Goal: Information Seeking & Learning: Learn about a topic

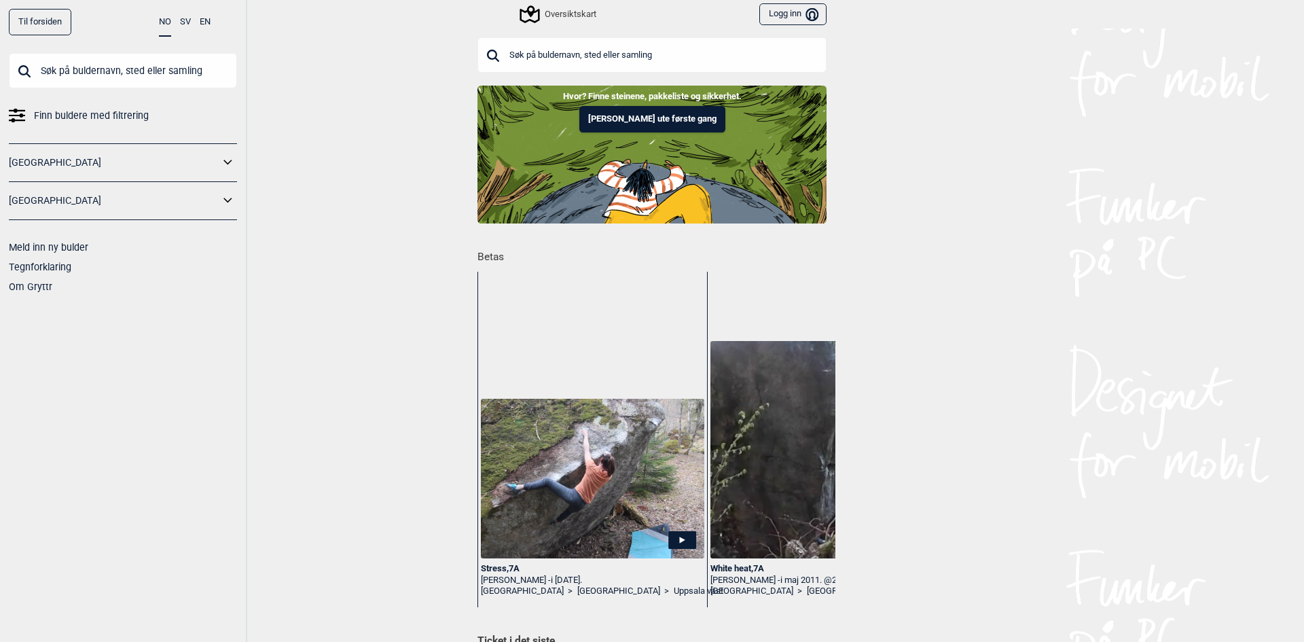
click at [226, 166] on icon at bounding box center [228, 163] width 18 height 20
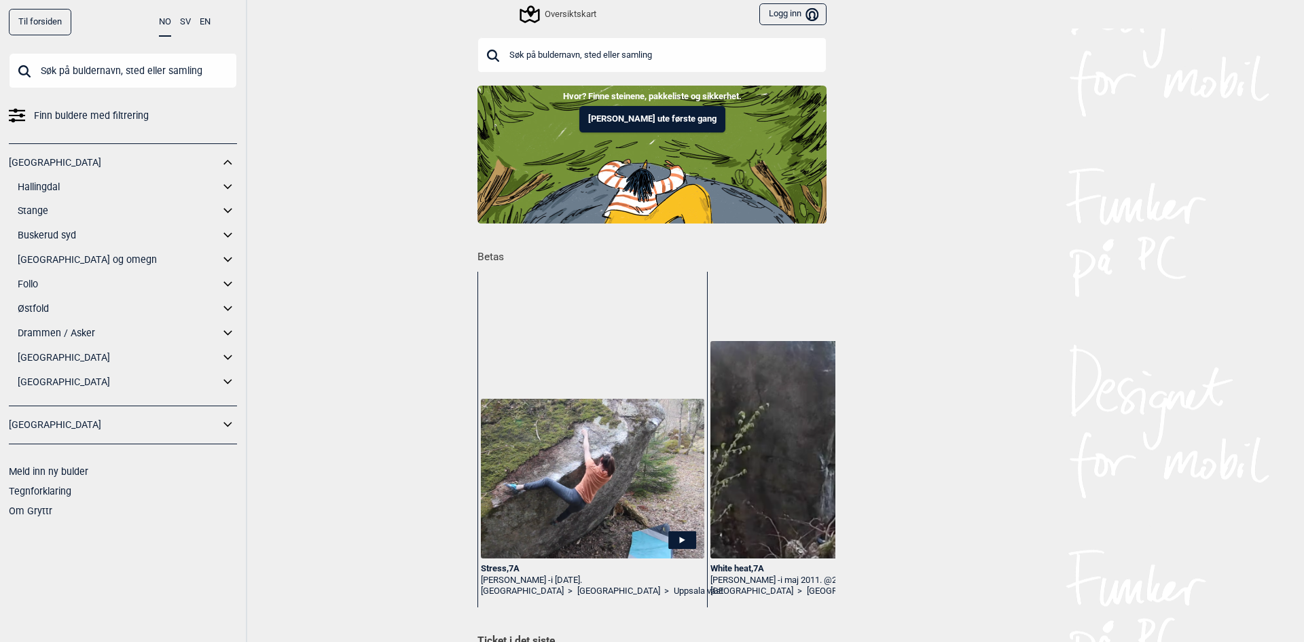
click at [232, 160] on icon at bounding box center [228, 163] width 18 height 20
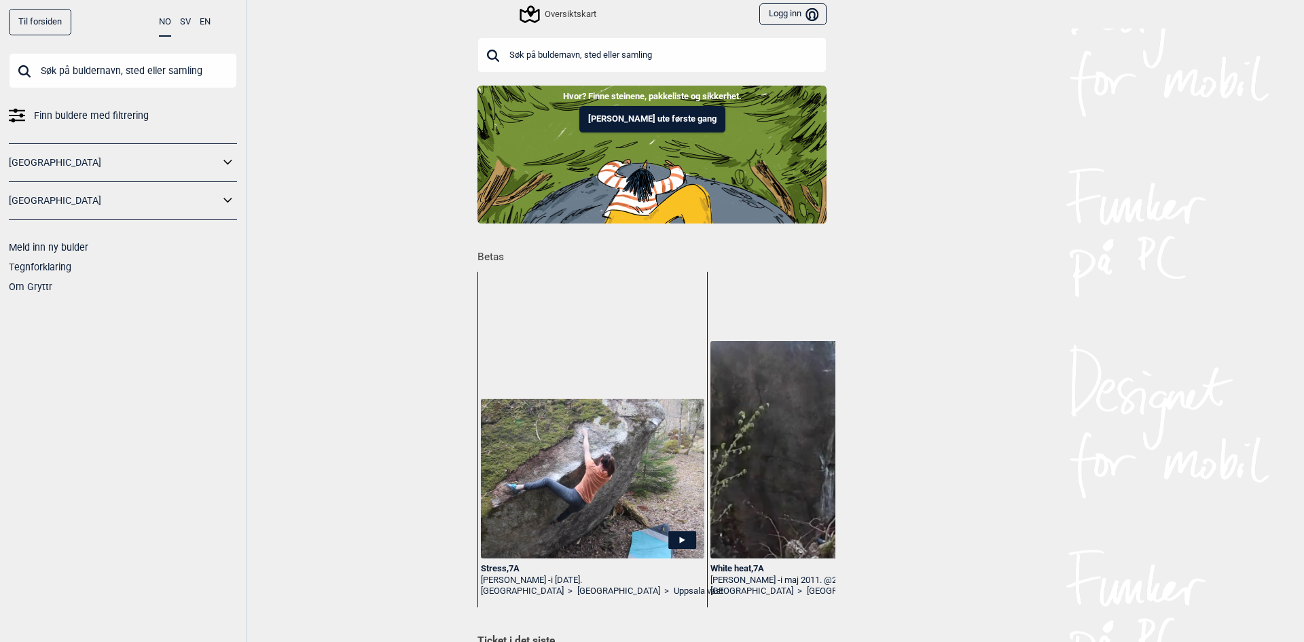
click at [232, 160] on icon at bounding box center [228, 163] width 18 height 20
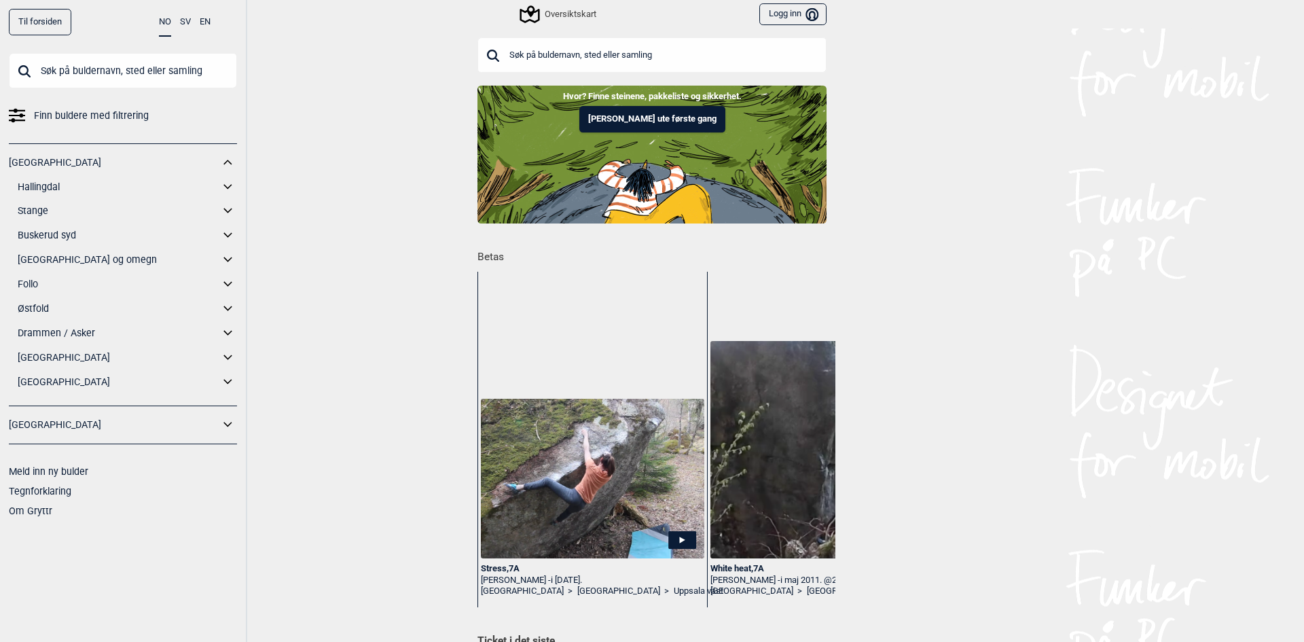
click at [223, 209] on icon at bounding box center [228, 211] width 18 height 20
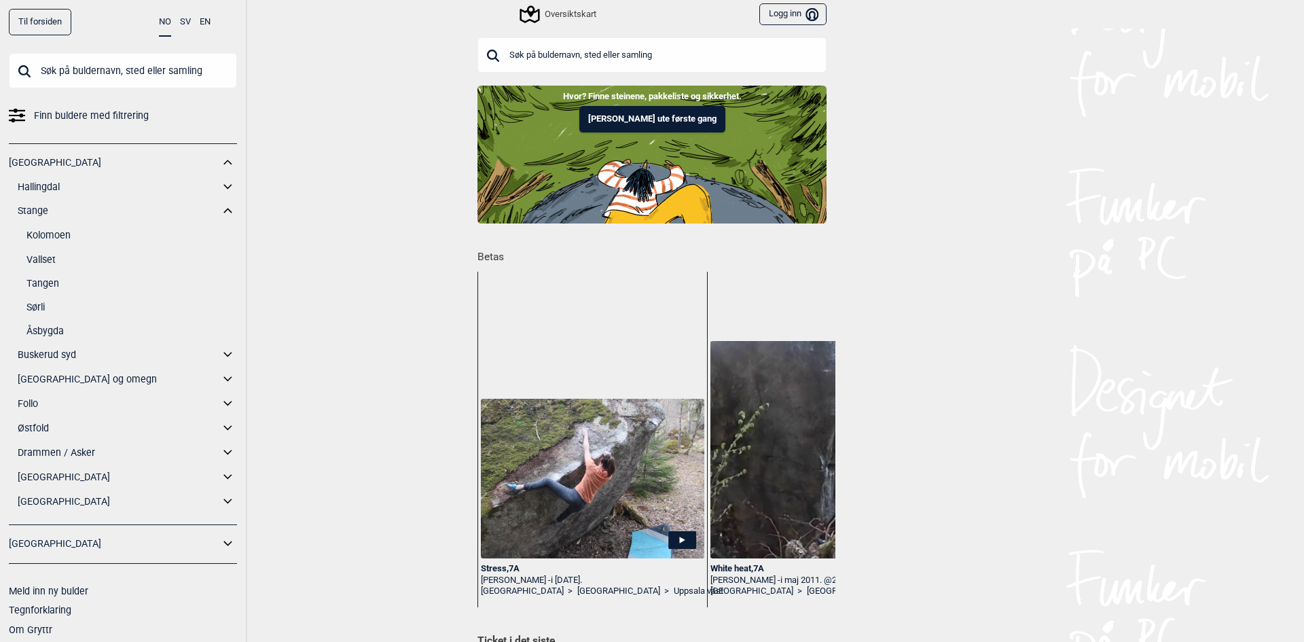
click at [57, 234] on link "Kolomoen" at bounding box center [131, 236] width 211 height 20
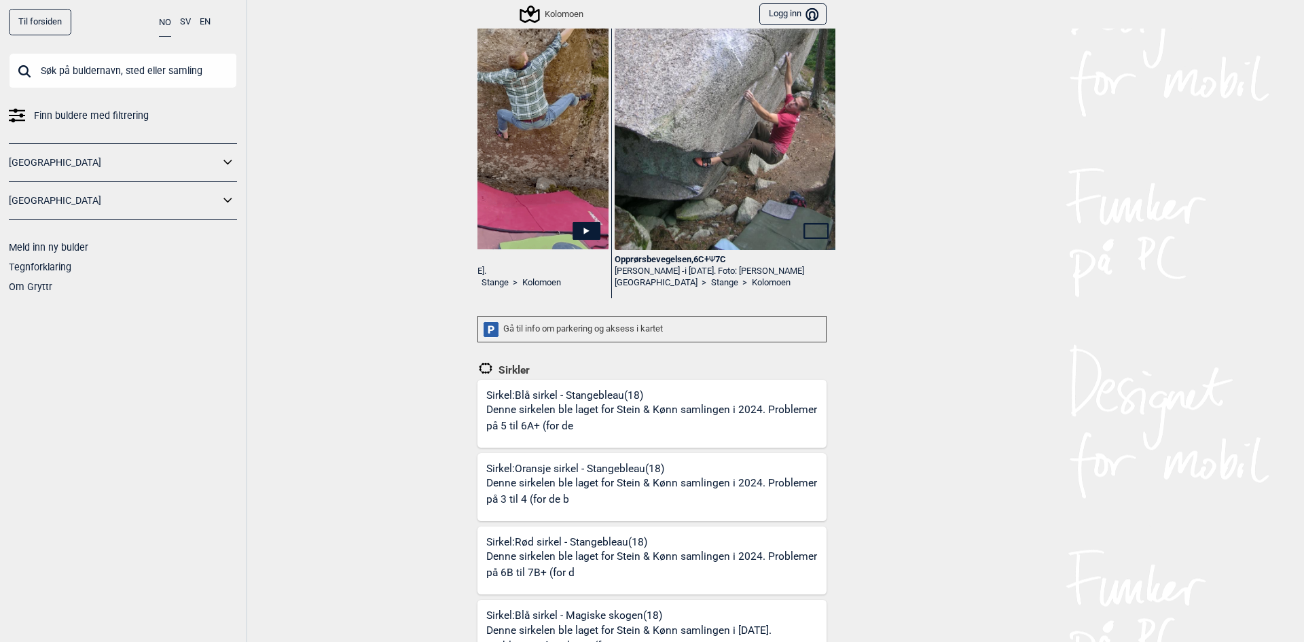
scroll to position [0, 91]
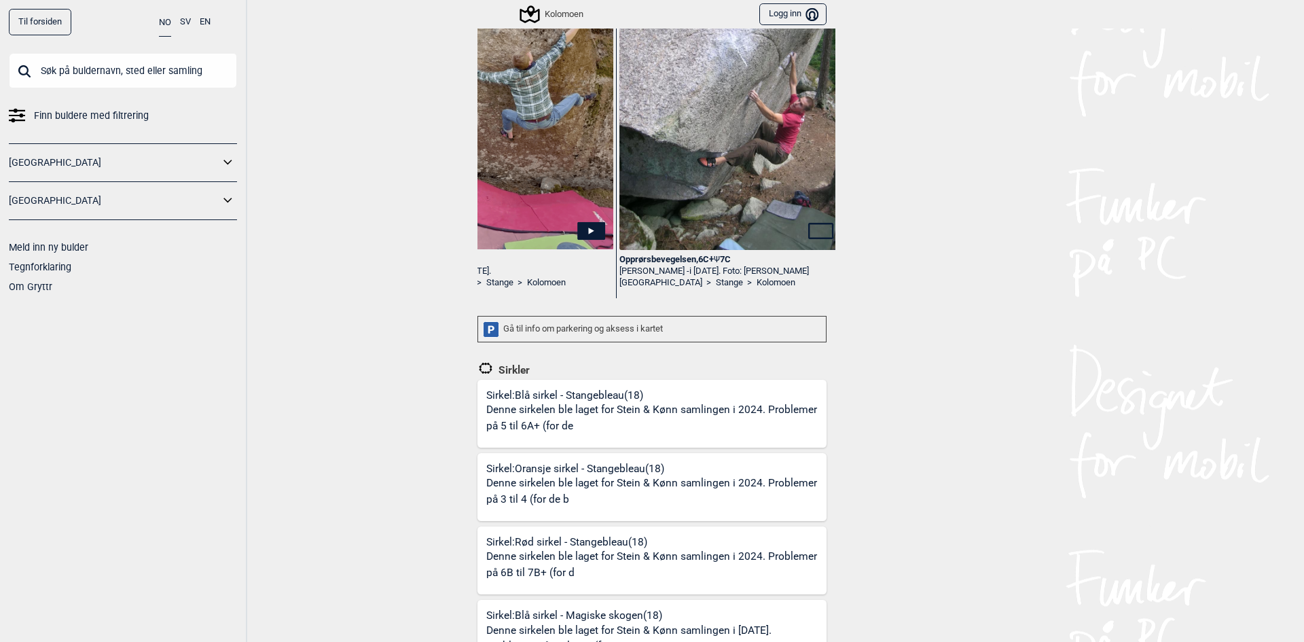
click at [697, 200] on img at bounding box center [730, 101] width 223 height 298
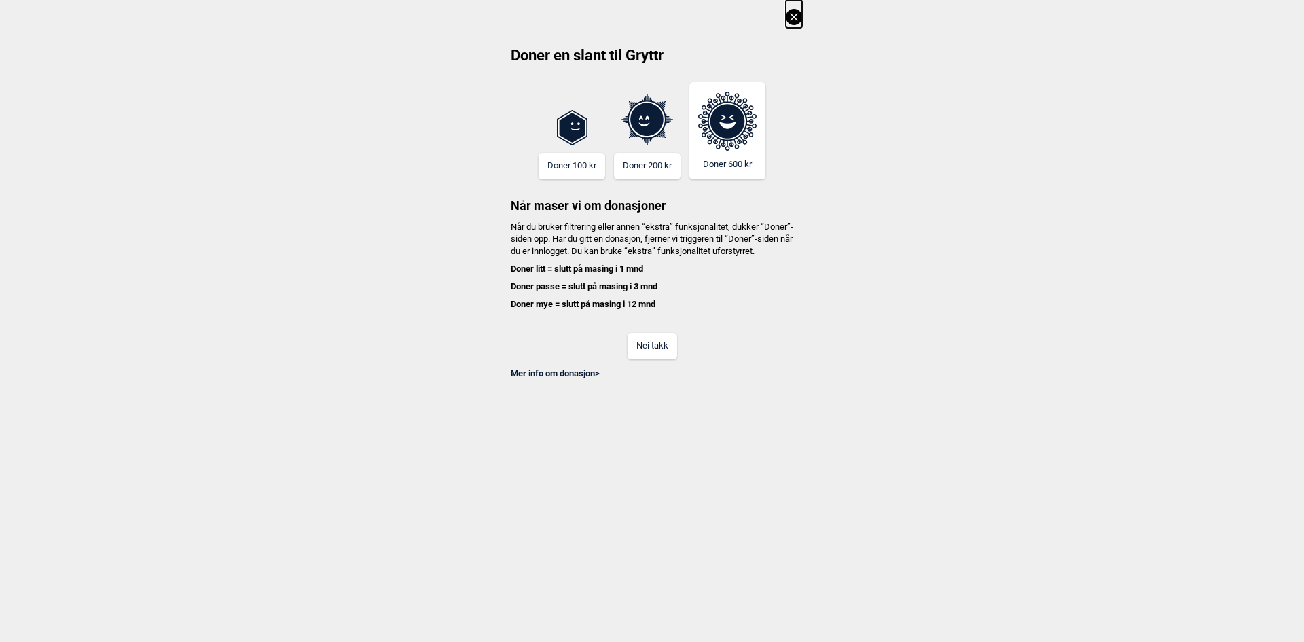
click at [797, 13] on icon at bounding box center [794, 17] width 16 height 16
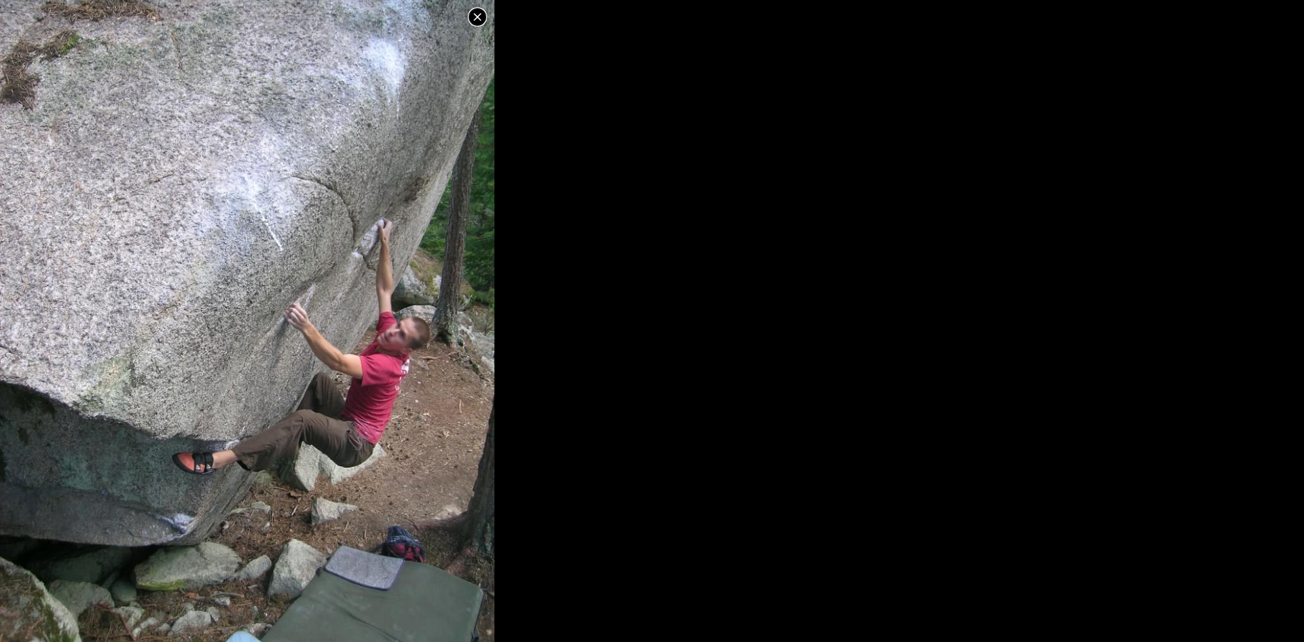
click at [471, 16] on icon at bounding box center [477, 17] width 16 height 16
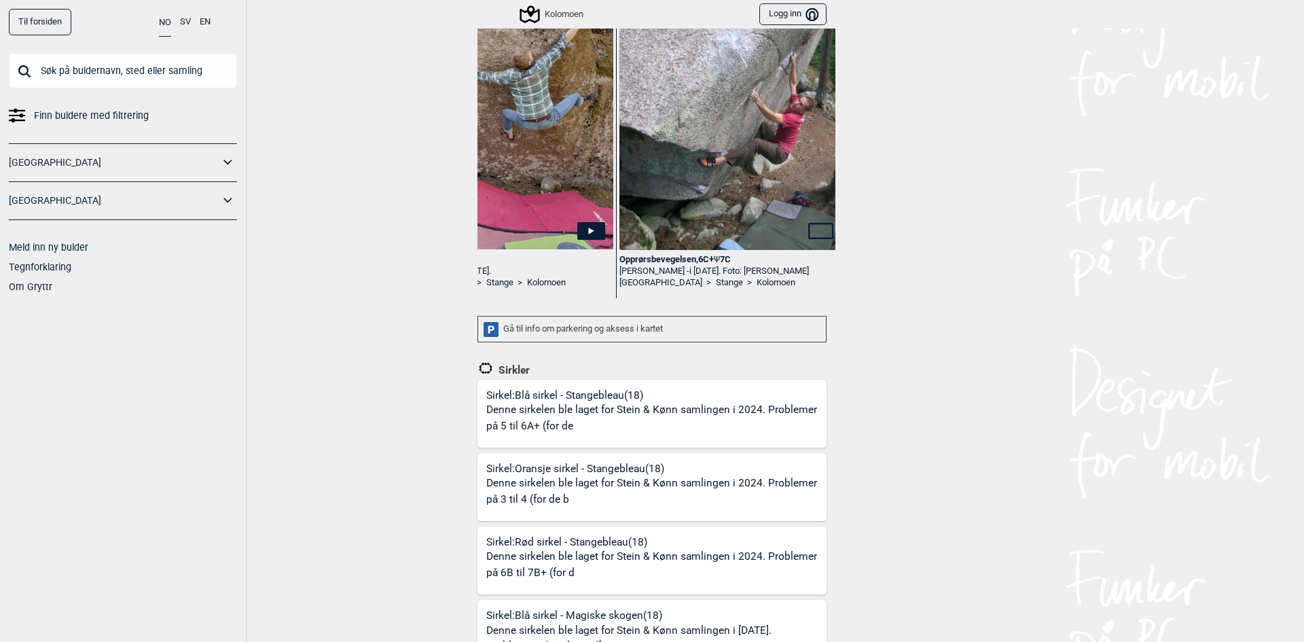
click at [698, 213] on img at bounding box center [730, 101] width 223 height 298
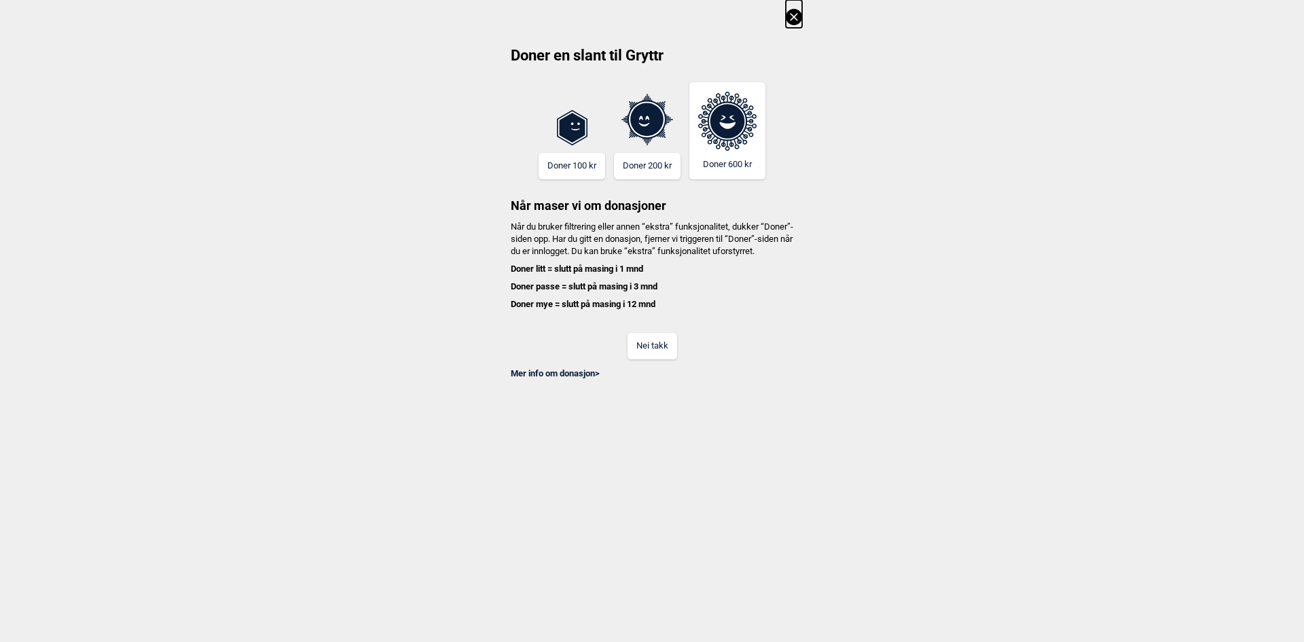
click at [794, 14] on icon at bounding box center [794, 17] width 16 height 16
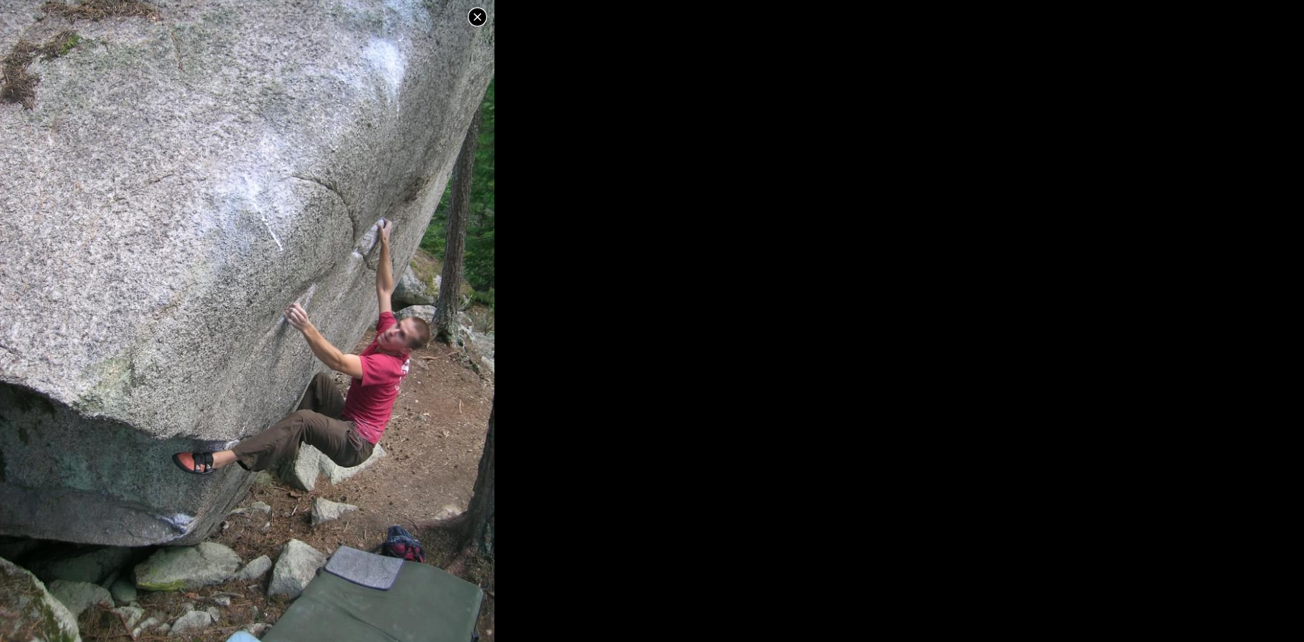
click at [478, 13] on icon at bounding box center [477, 17] width 16 height 16
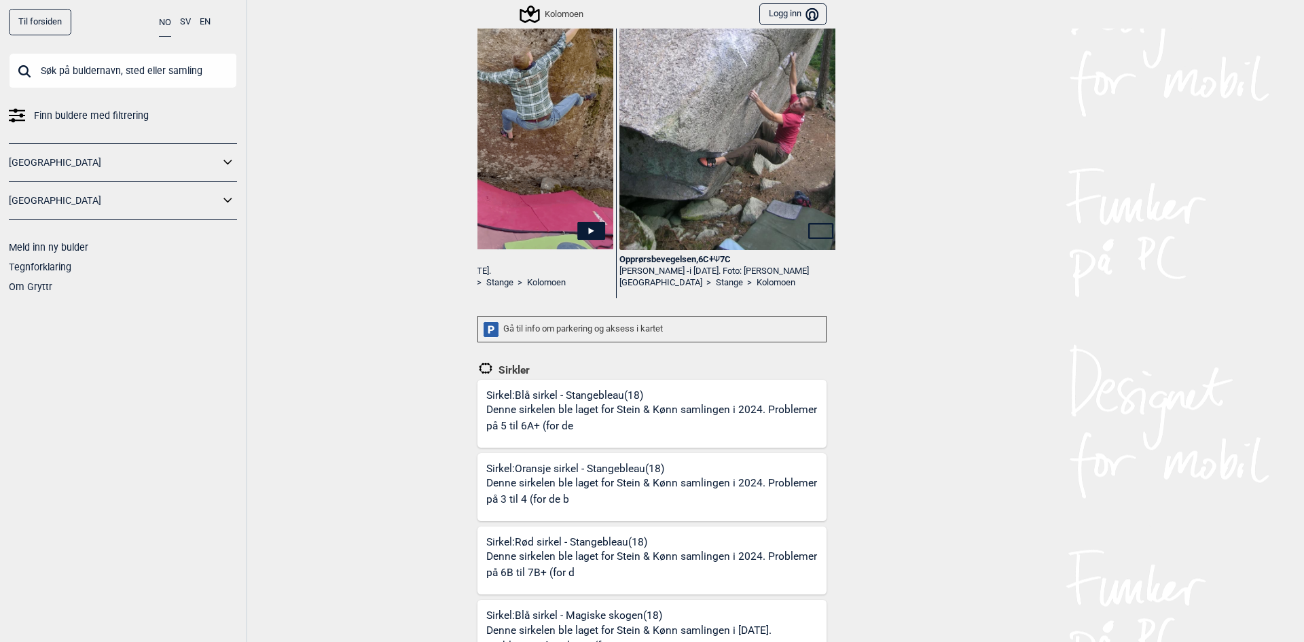
click at [676, 271] on div "[PERSON_NAME] - i [DATE]. Foto: [PERSON_NAME]" at bounding box center [730, 272] width 223 height 12
click at [672, 253] on div "Opprørsbevegelsen , 6C+ Ψ 7C [PERSON_NAME] - i [DATE]. Foto: [PERSON_NAME] [GEO…" at bounding box center [731, 135] width 230 height 344
click at [672, 257] on div "Opprørsbevegelsen , 6C+ Ψ 7C" at bounding box center [730, 260] width 223 height 12
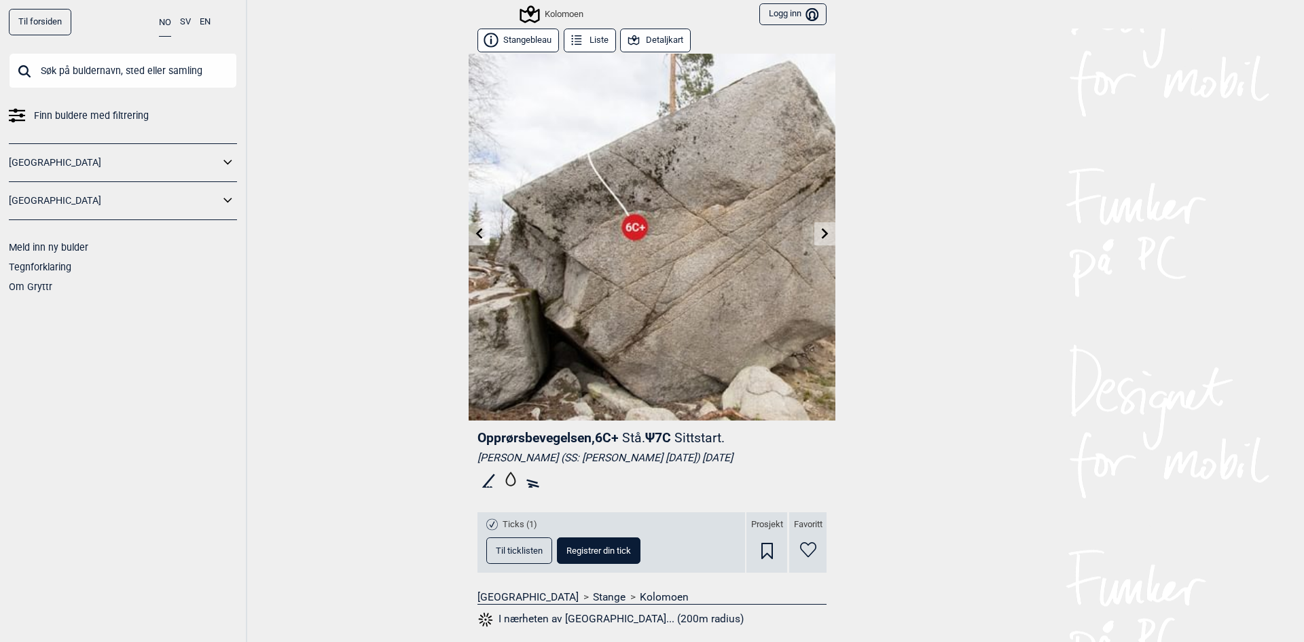
click at [822, 234] on icon at bounding box center [825, 233] width 7 height 11
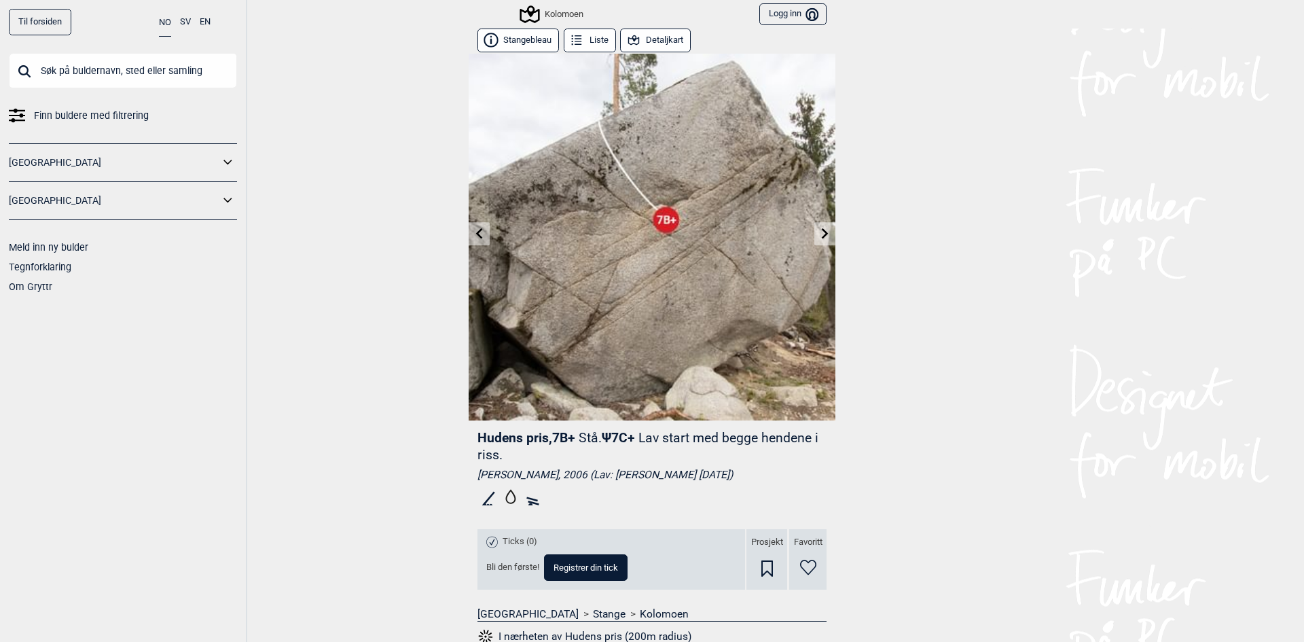
click at [820, 235] on icon at bounding box center [825, 233] width 11 height 11
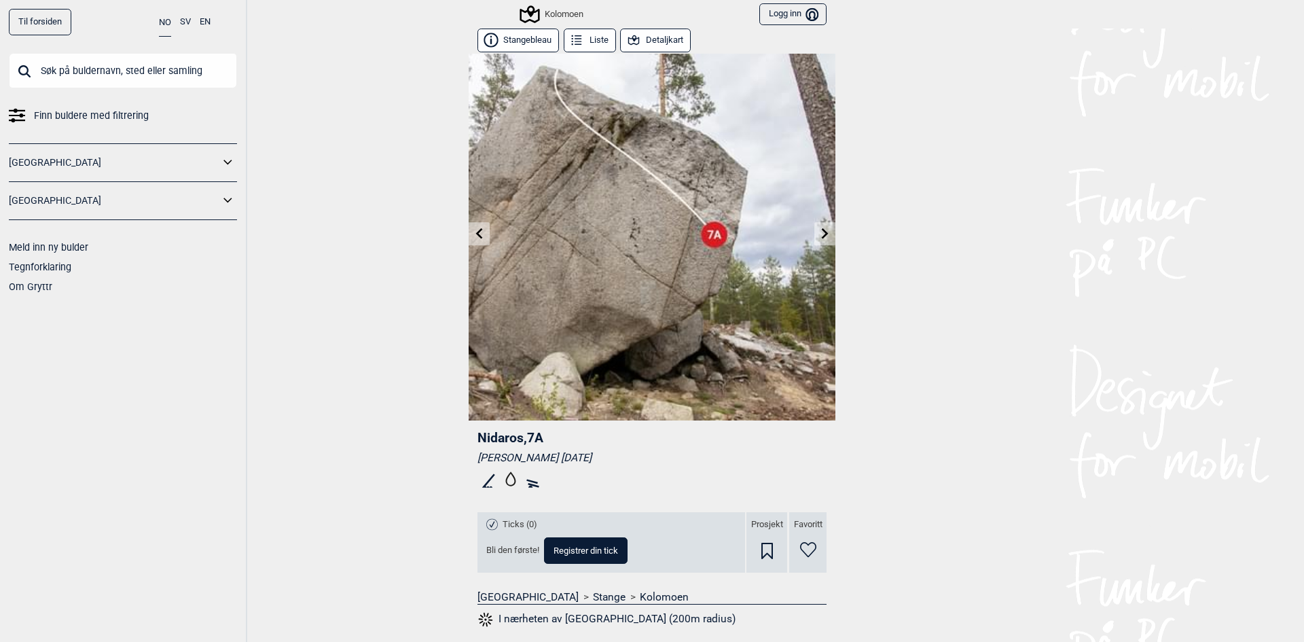
click at [470, 223] on link at bounding box center [479, 234] width 21 height 22
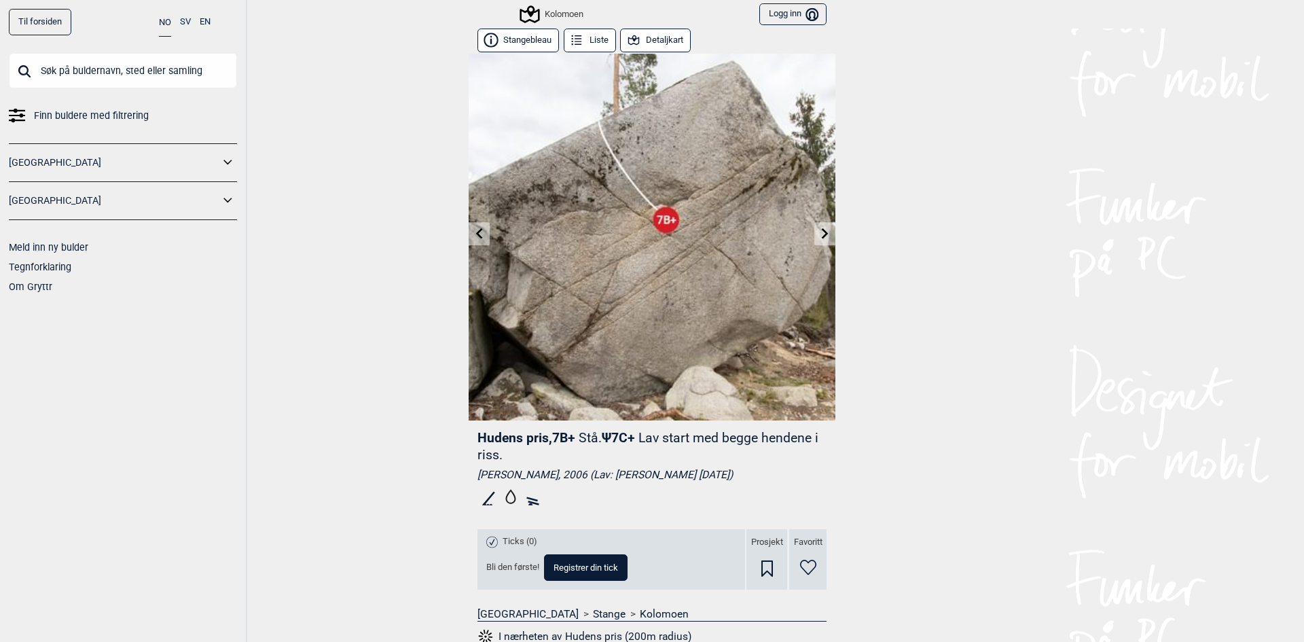
click at [820, 228] on icon at bounding box center [825, 233] width 11 height 11
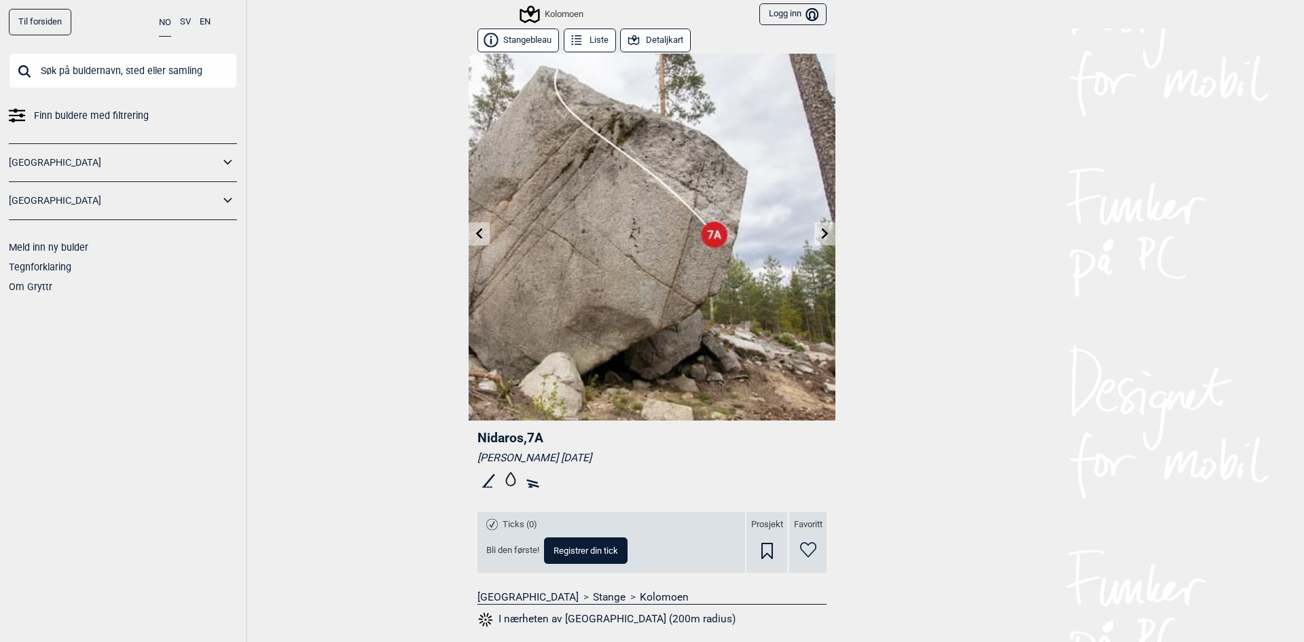
click at [820, 228] on icon at bounding box center [825, 233] width 11 height 11
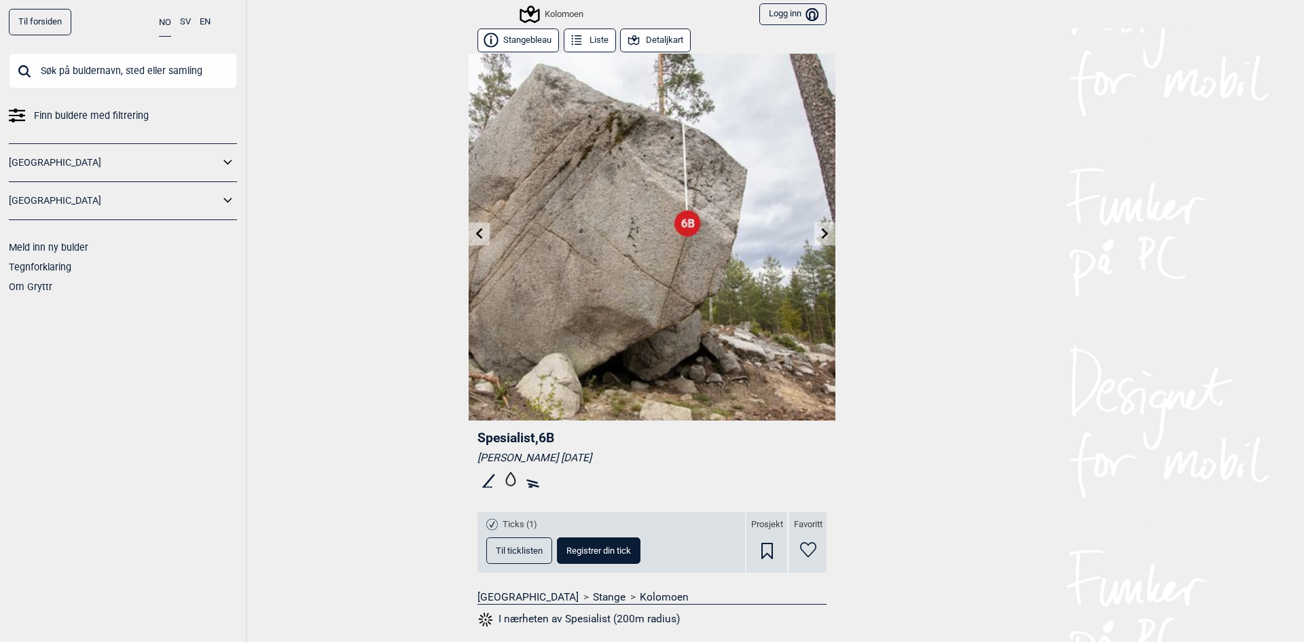
click at [469, 234] on link at bounding box center [479, 234] width 21 height 22
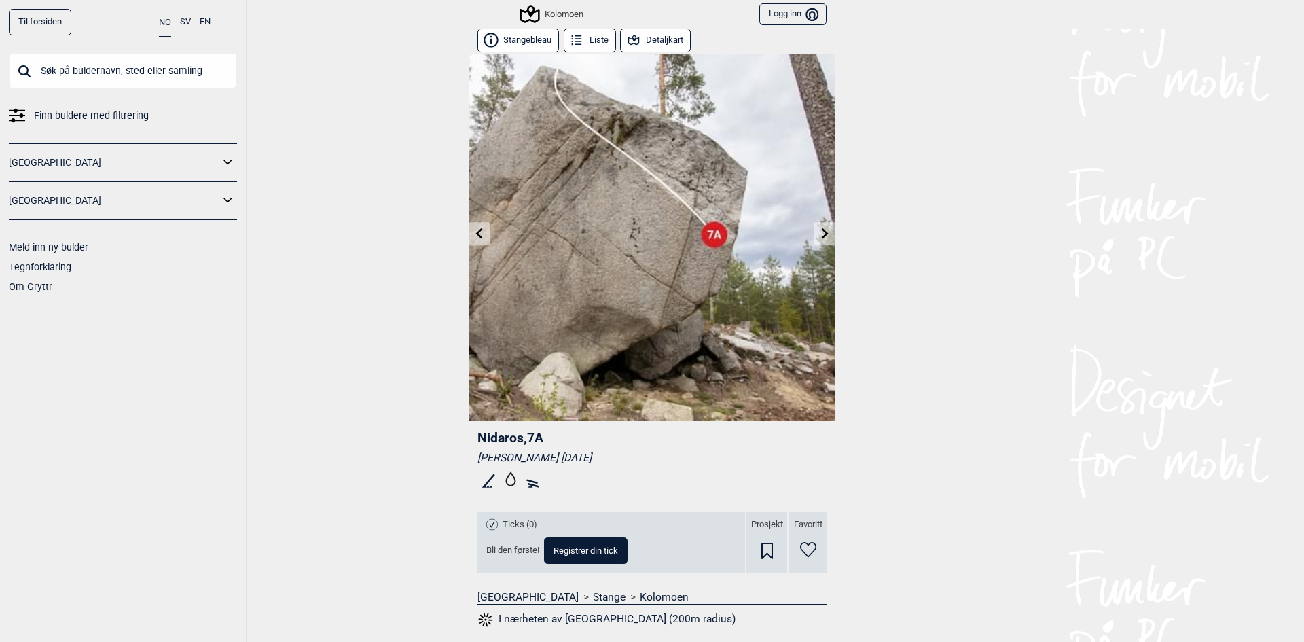
click at [820, 228] on icon at bounding box center [825, 233] width 11 height 11
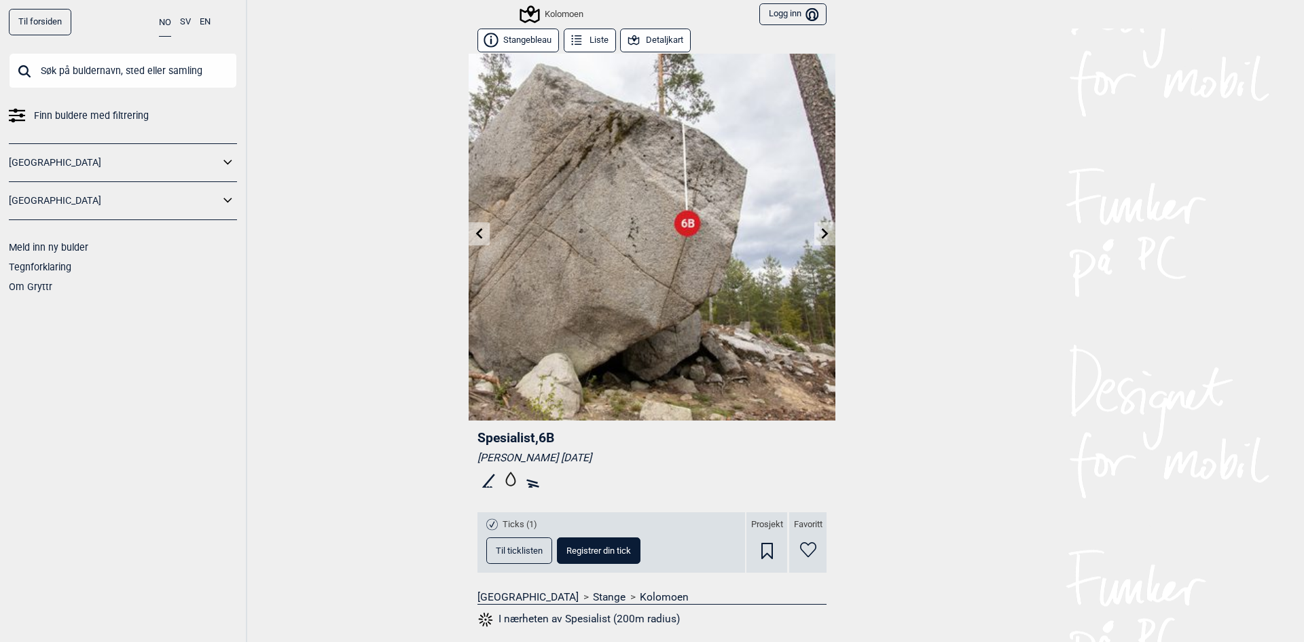
click at [820, 228] on icon at bounding box center [825, 233] width 11 height 11
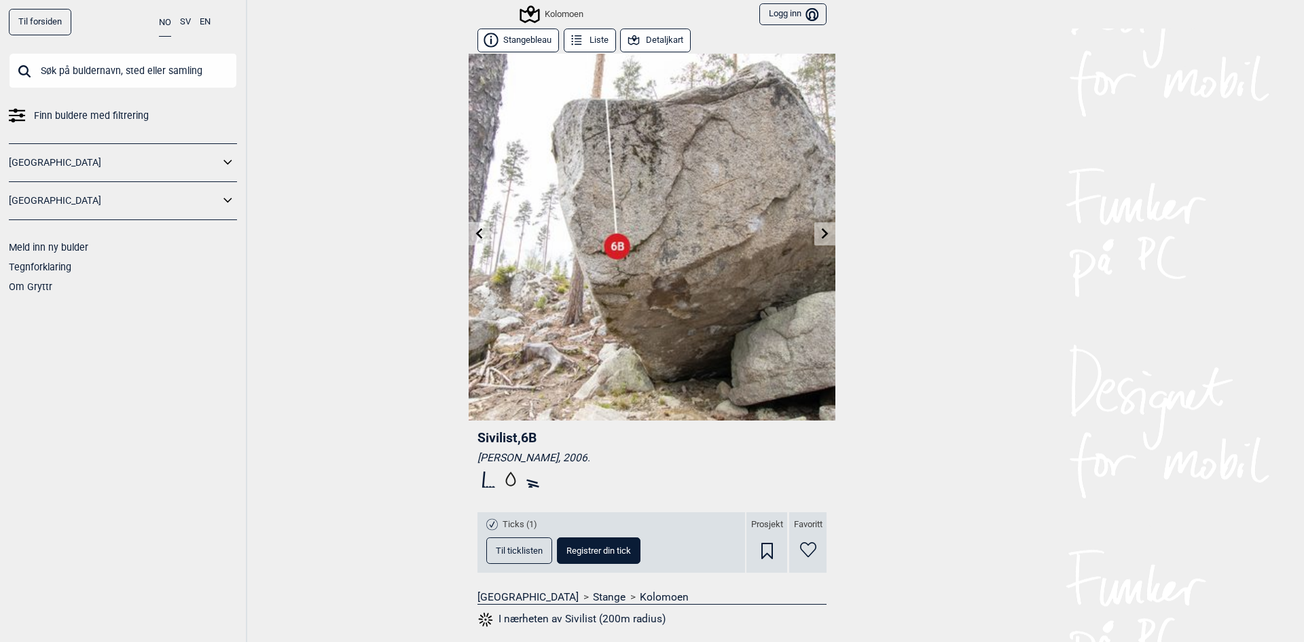
click at [474, 234] on icon at bounding box center [479, 233] width 11 height 11
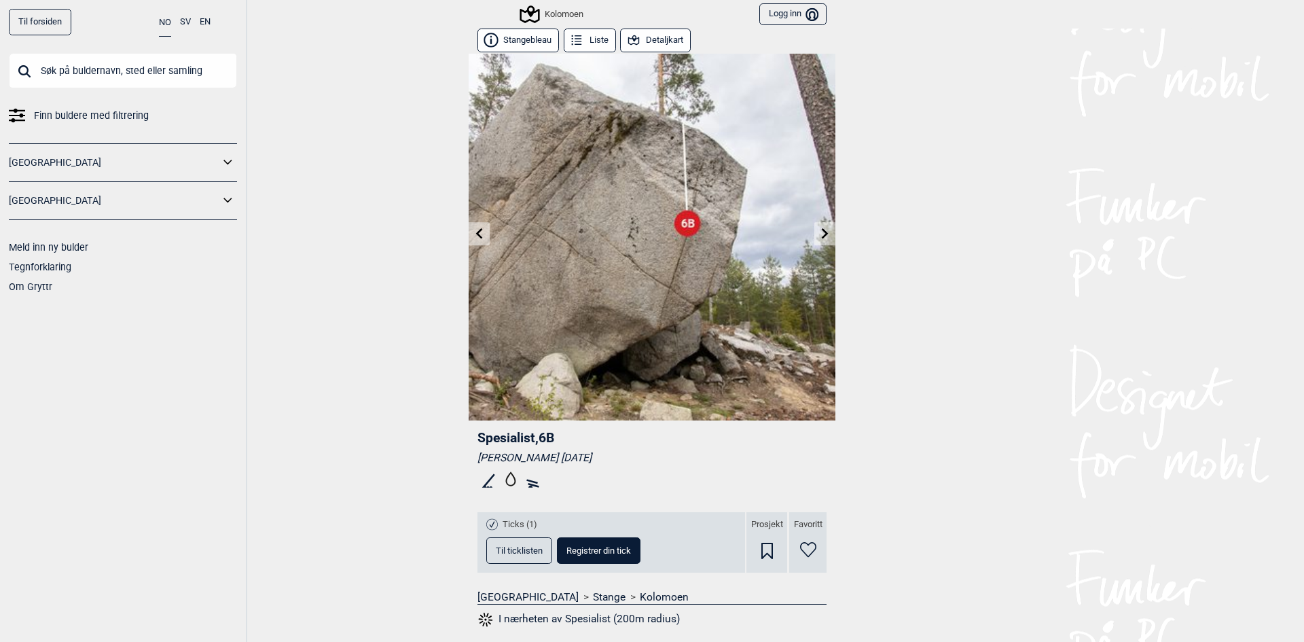
click at [474, 234] on icon at bounding box center [479, 233] width 11 height 11
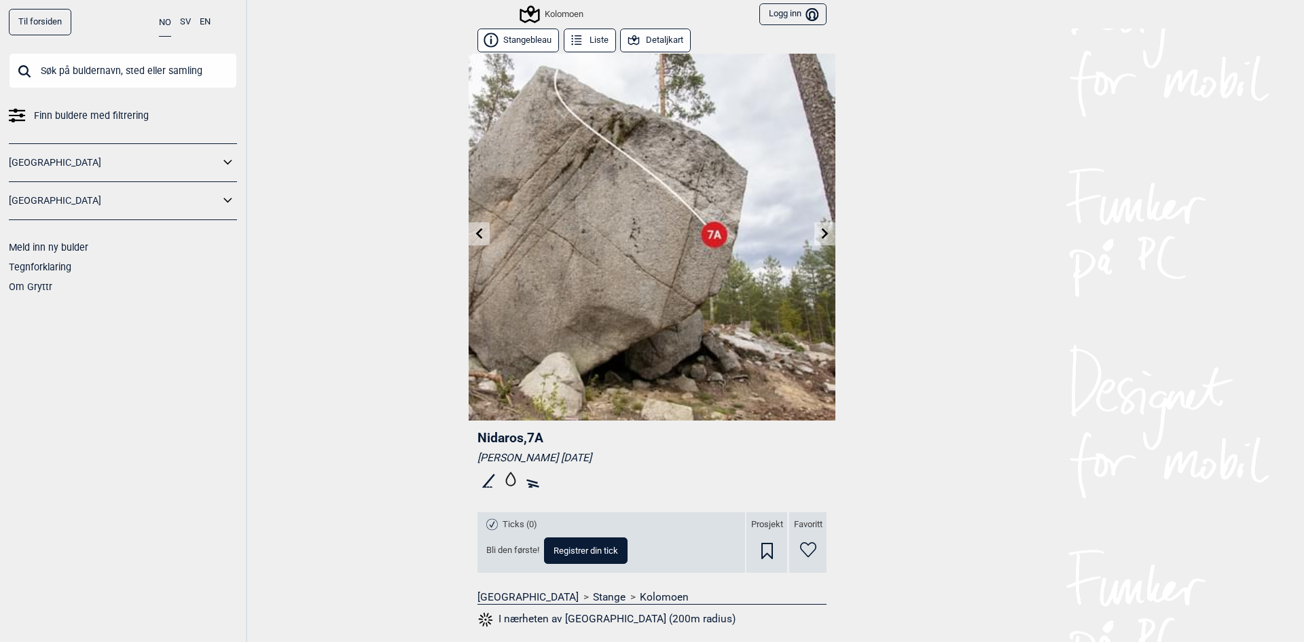
click at [821, 232] on icon at bounding box center [825, 233] width 11 height 11
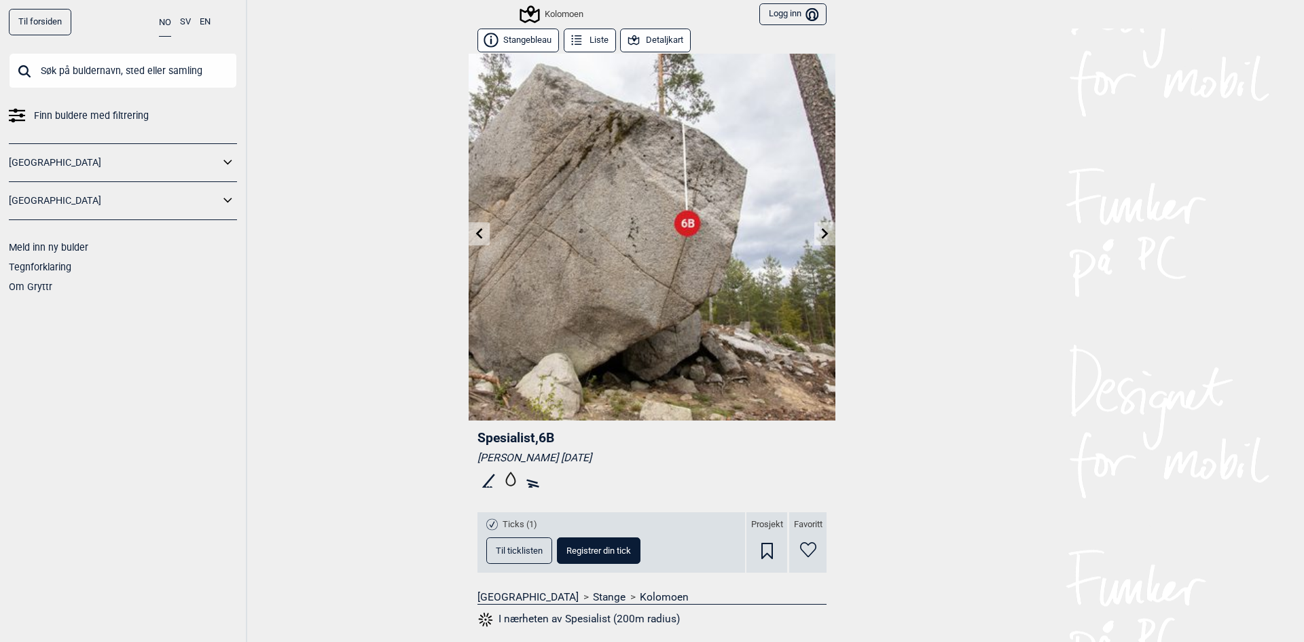
click at [821, 232] on icon at bounding box center [825, 233] width 11 height 11
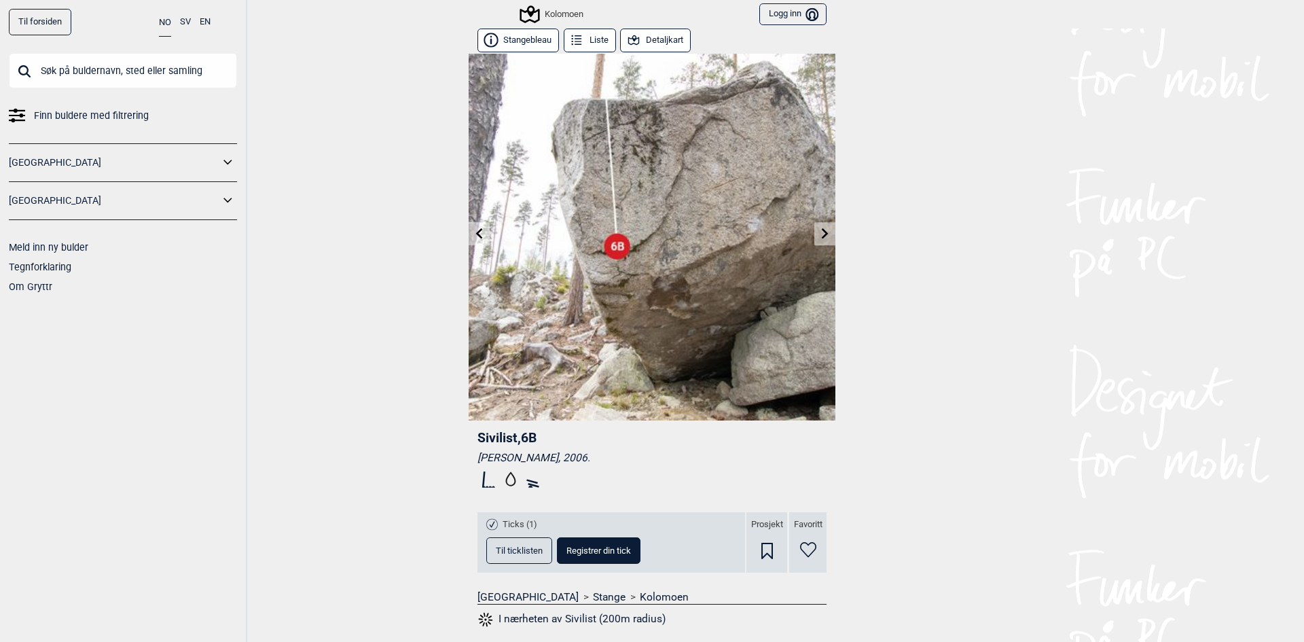
click at [821, 232] on icon at bounding box center [825, 233] width 11 height 11
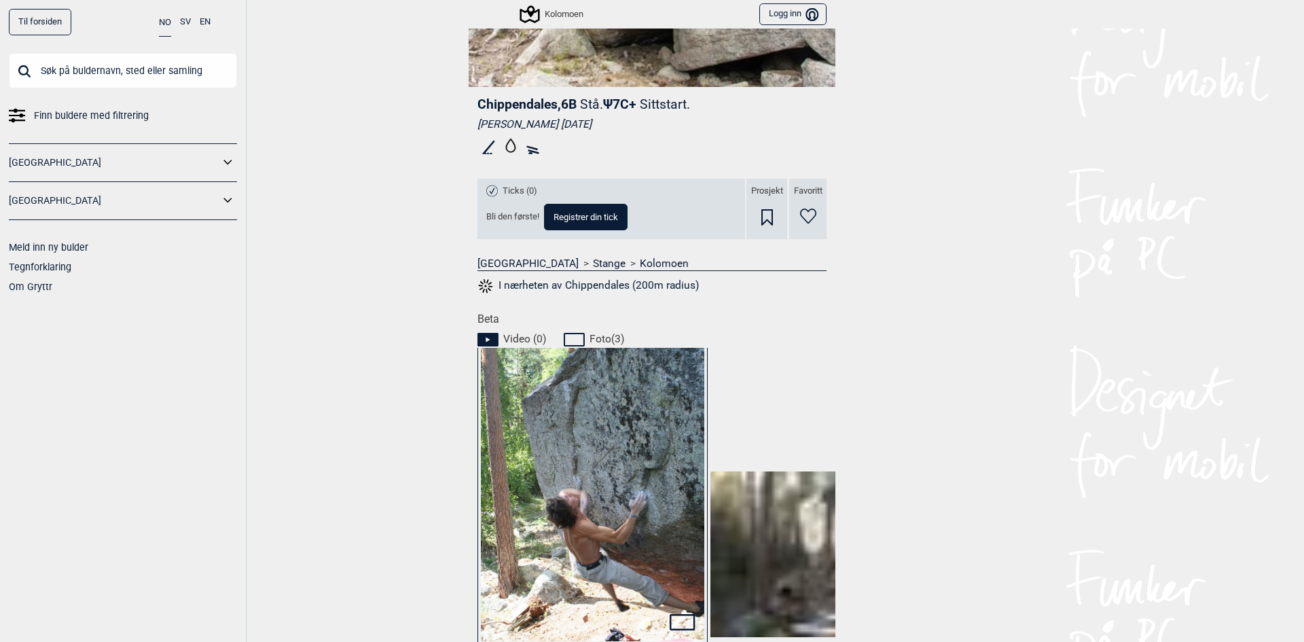
scroll to position [475, 0]
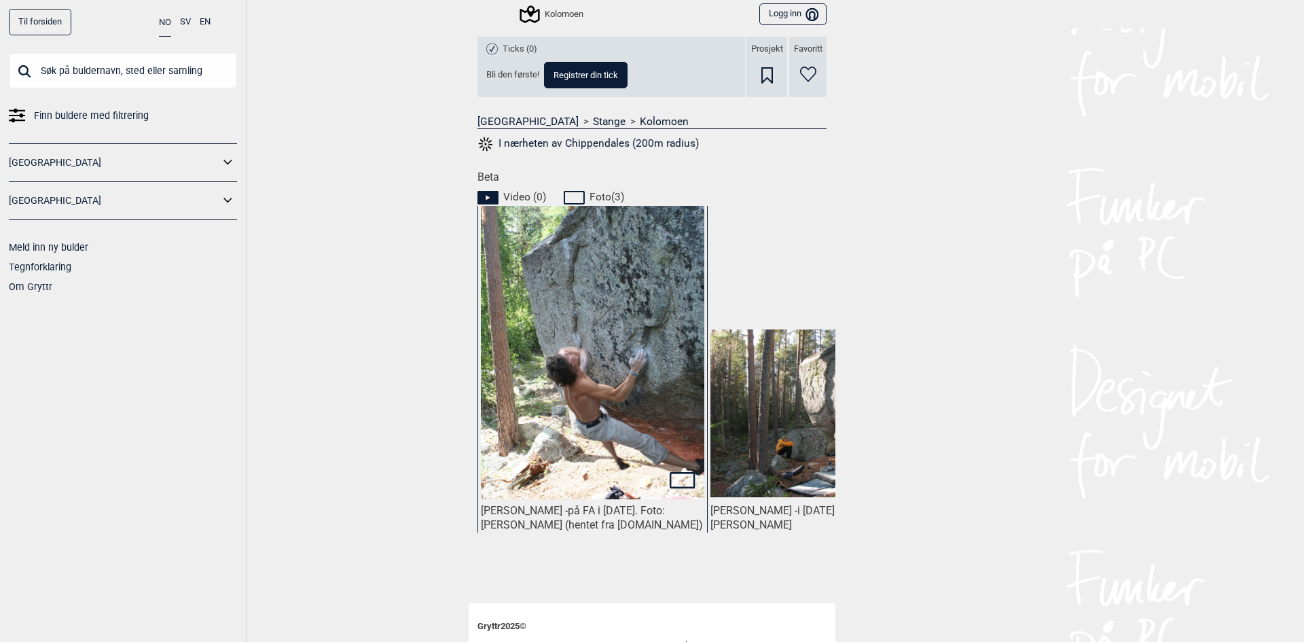
click at [772, 452] on img at bounding box center [821, 413] width 223 height 168
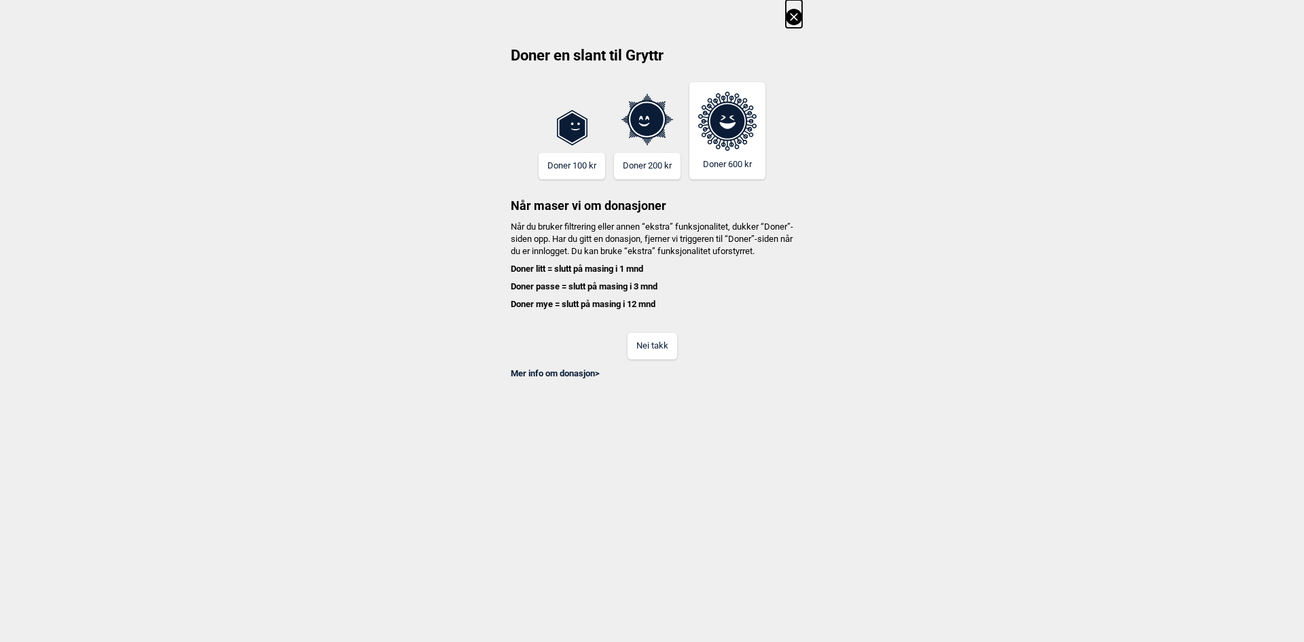
click at [791, 21] on icon at bounding box center [794, 17] width 16 height 16
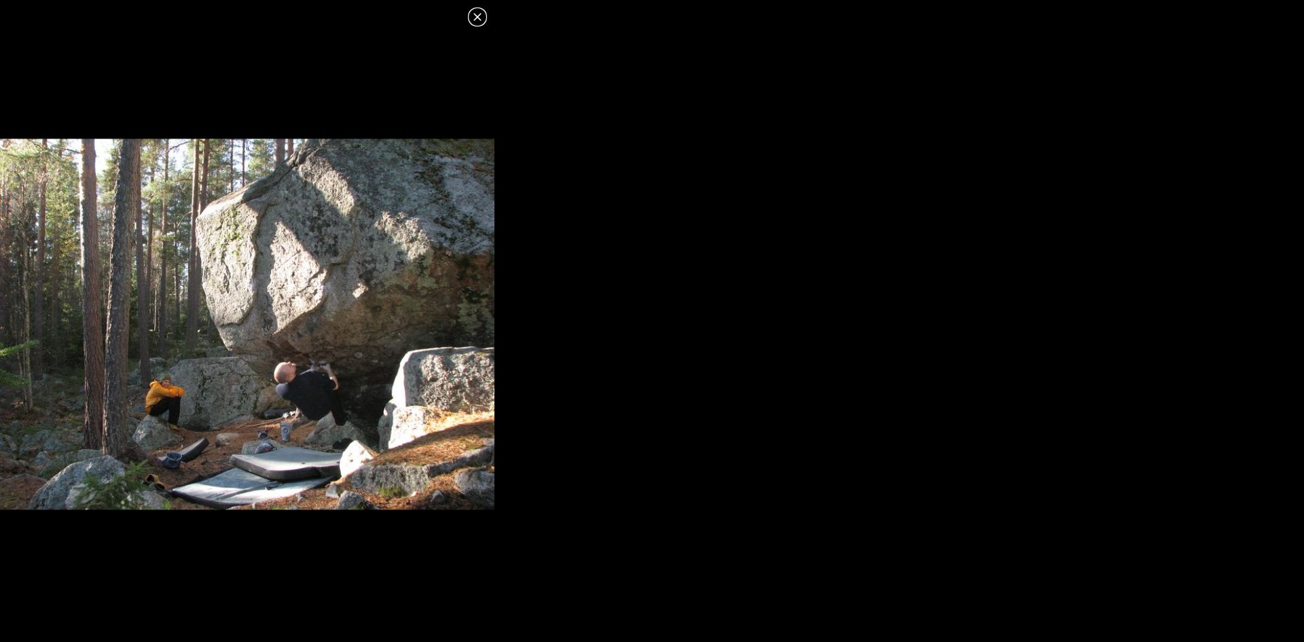
click at [475, 20] on icon at bounding box center [476, 16] width 7 height 7
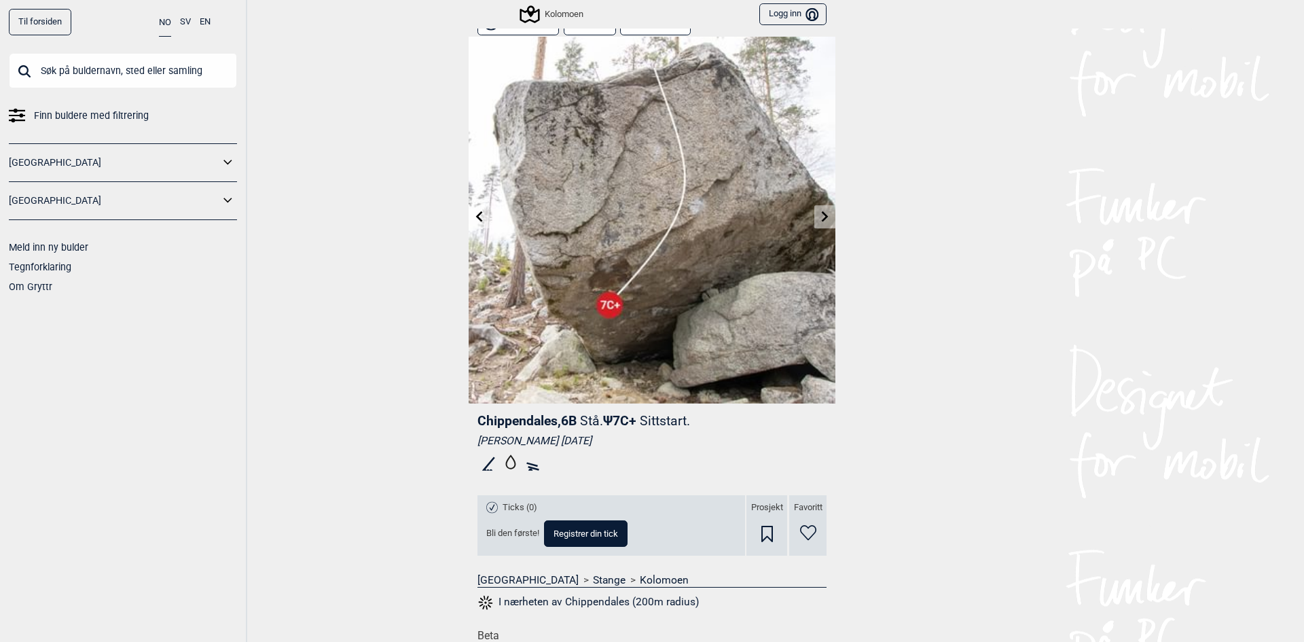
scroll to position [0, 0]
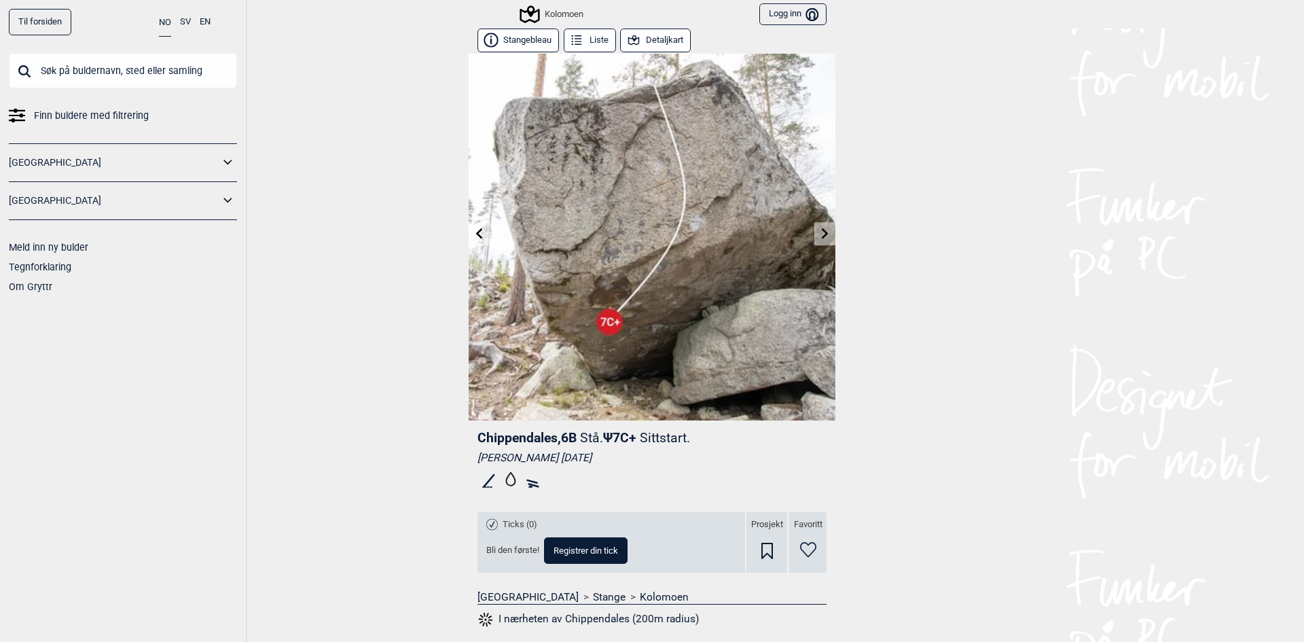
click at [827, 231] on link at bounding box center [824, 234] width 21 height 22
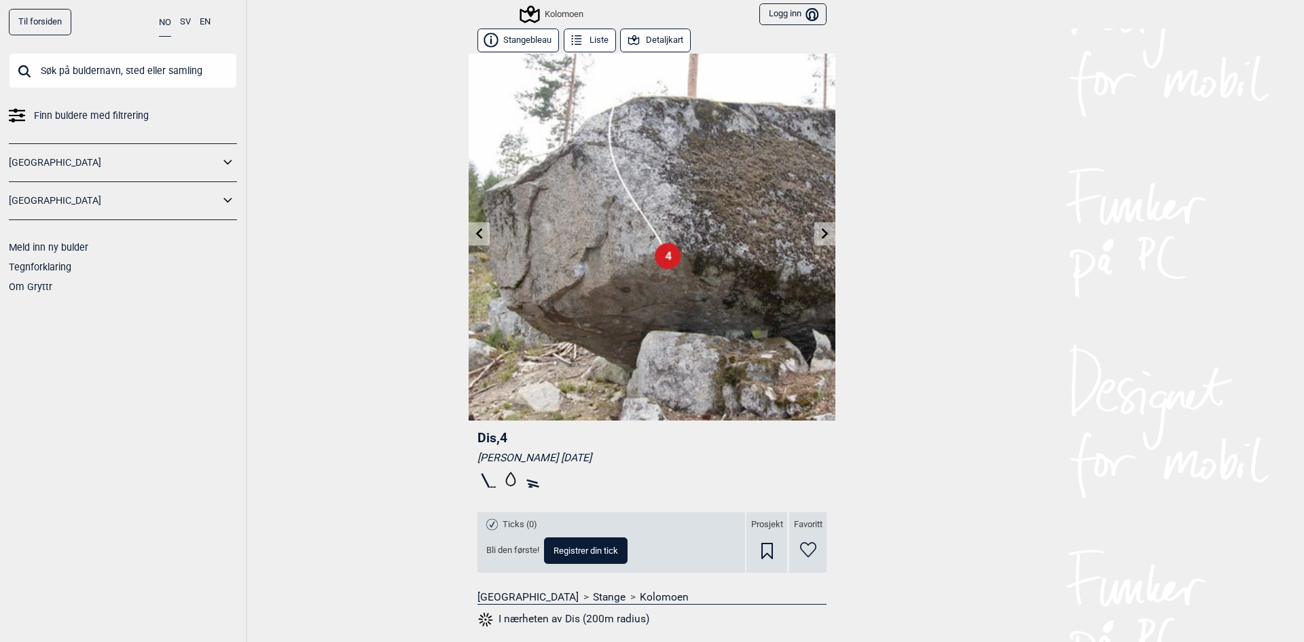
click at [827, 231] on link at bounding box center [824, 234] width 21 height 22
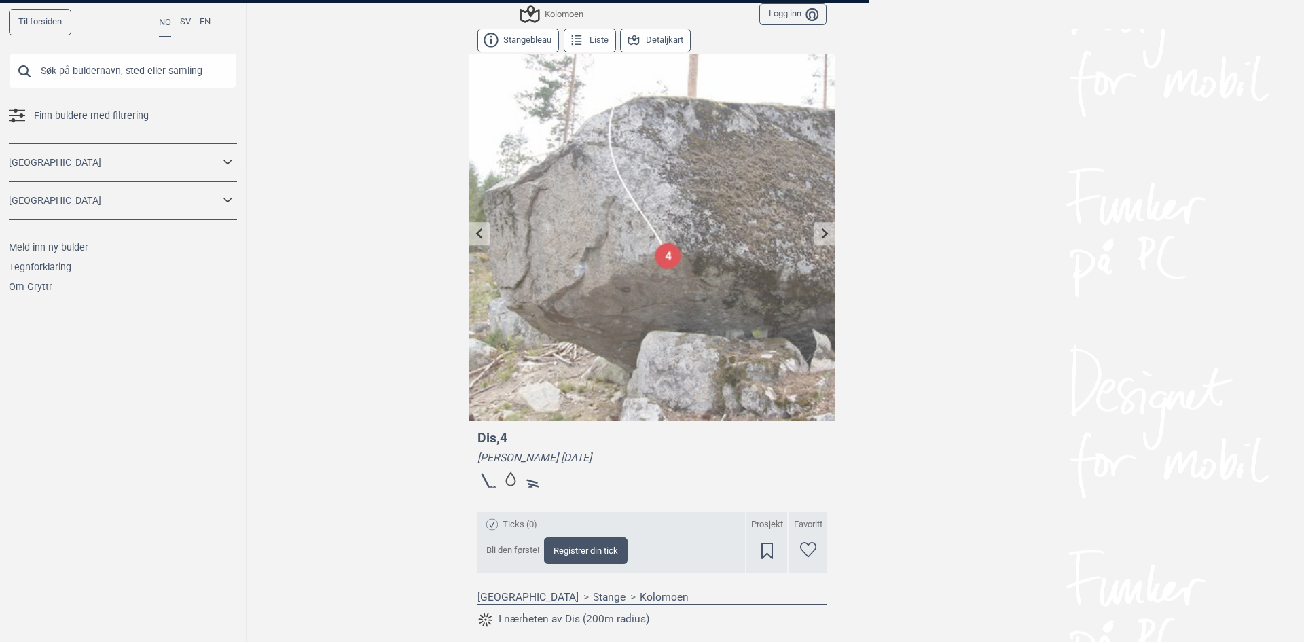
click at [818, 236] on div at bounding box center [652, 321] width 1304 height 642
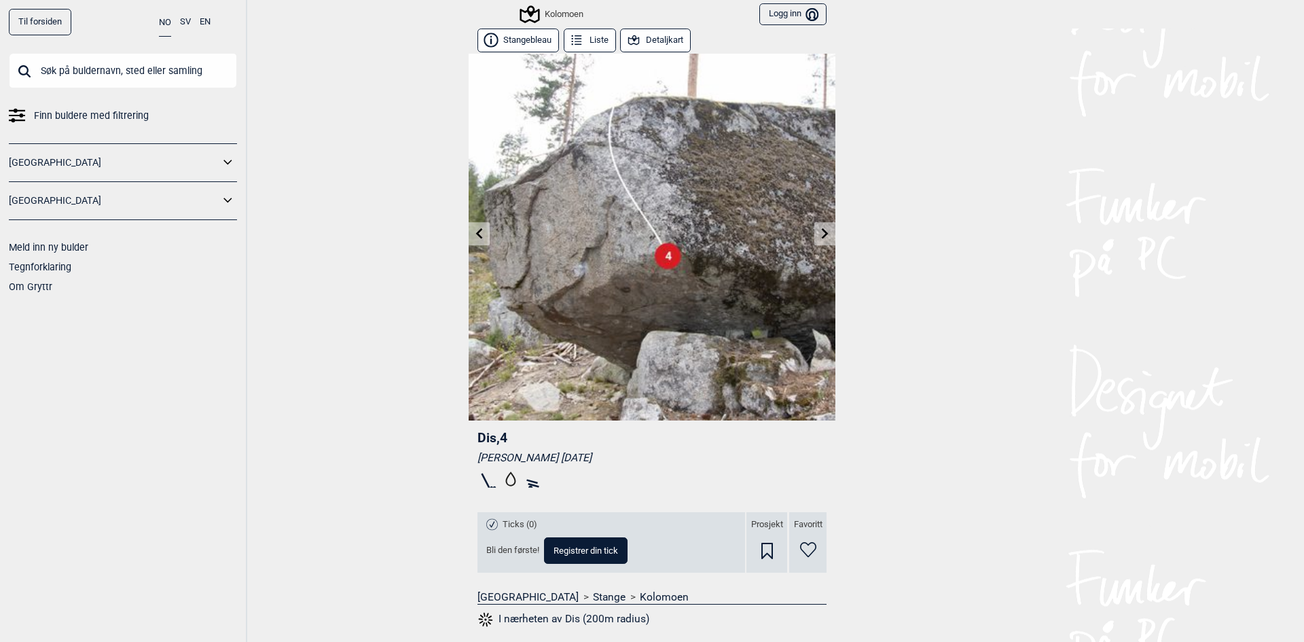
click at [814, 236] on link at bounding box center [824, 234] width 21 height 22
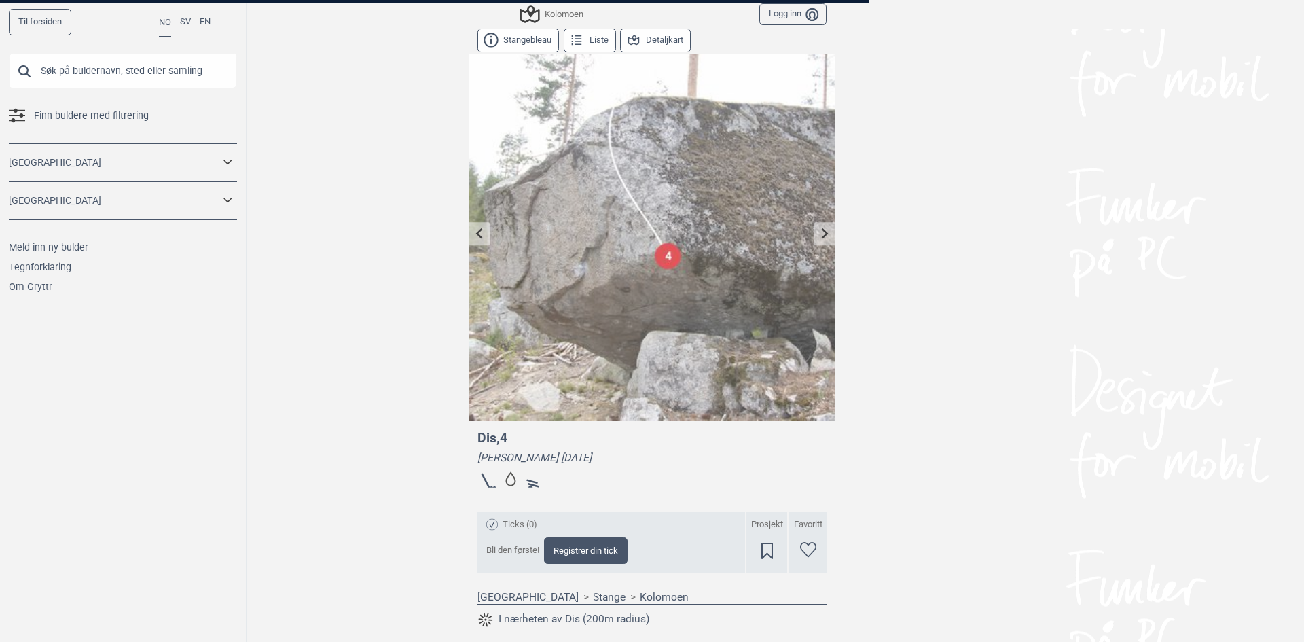
click at [477, 233] on div at bounding box center [652, 321] width 1304 height 642
click at [419, 230] on div at bounding box center [652, 321] width 1304 height 642
click at [472, 232] on div at bounding box center [652, 321] width 1304 height 642
click at [475, 237] on div at bounding box center [652, 321] width 1304 height 642
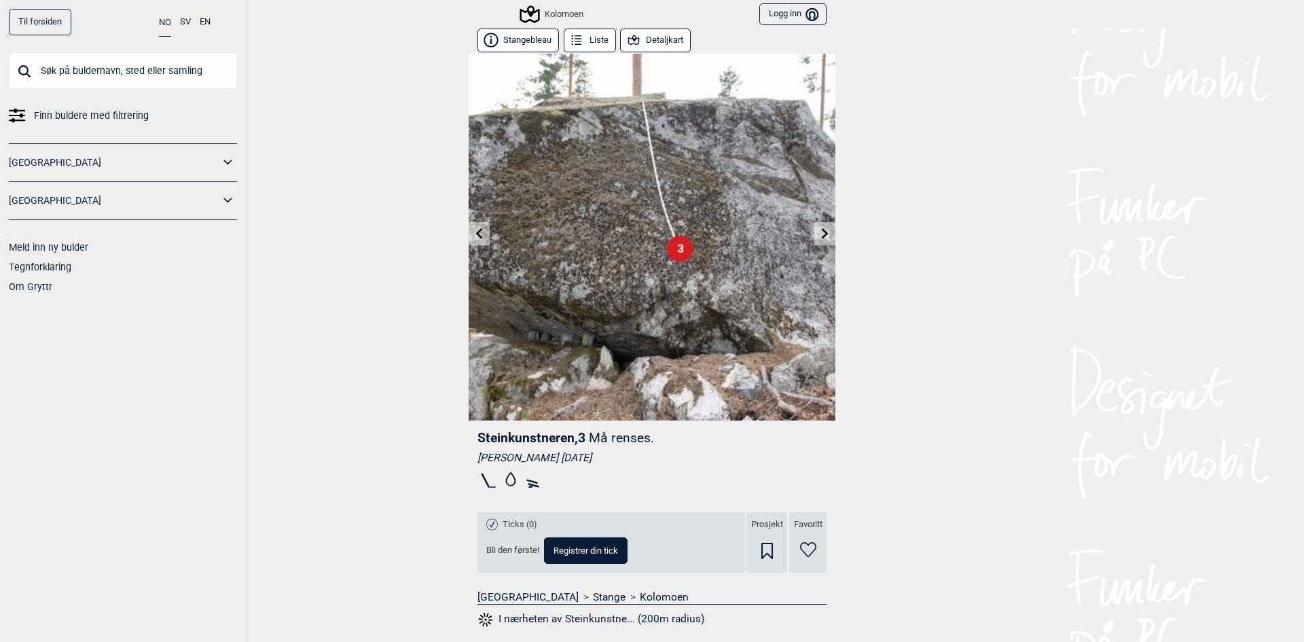
click at [469, 228] on link at bounding box center [479, 234] width 21 height 22
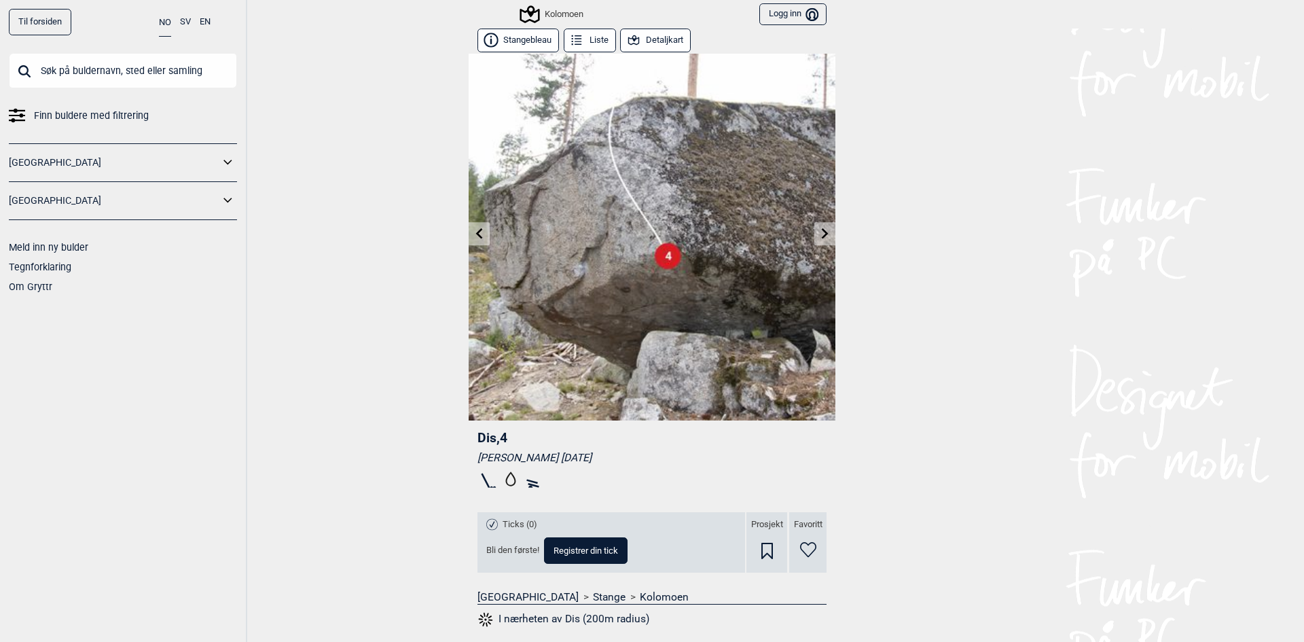
click at [469, 228] on link at bounding box center [479, 234] width 21 height 22
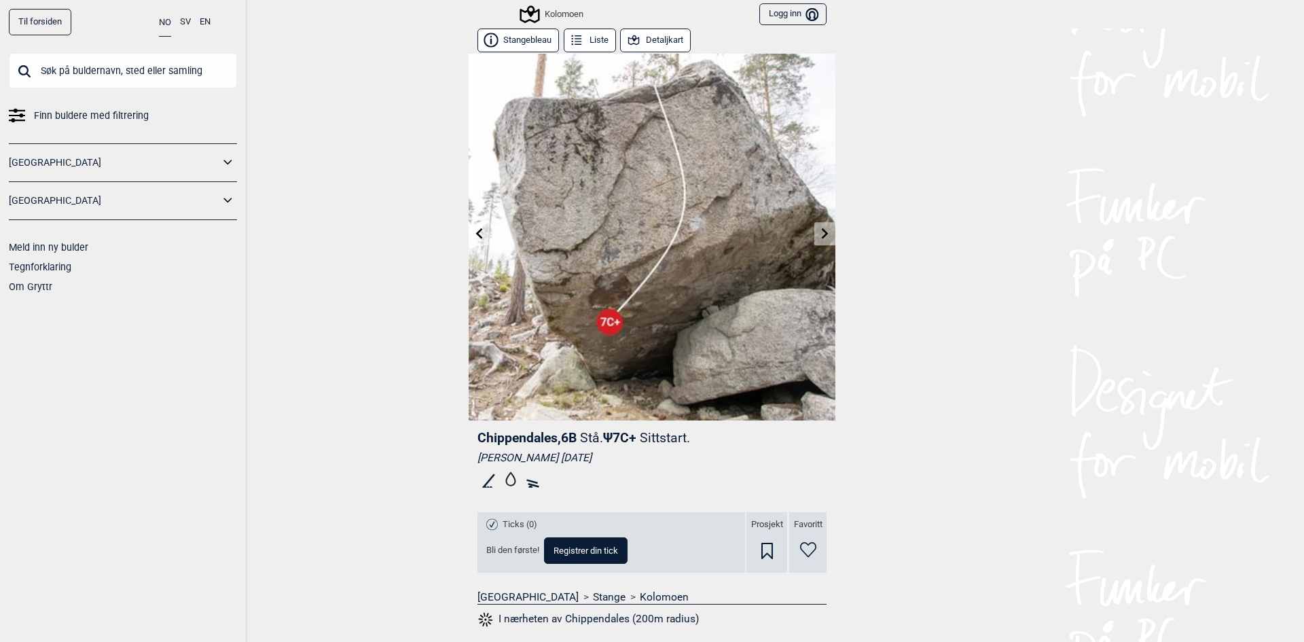
drag, startPoint x: 806, startPoint y: 228, endPoint x: 814, endPoint y: 229, distance: 8.2
click at [806, 228] on img at bounding box center [652, 237] width 367 height 367
click at [822, 230] on icon at bounding box center [825, 233] width 7 height 11
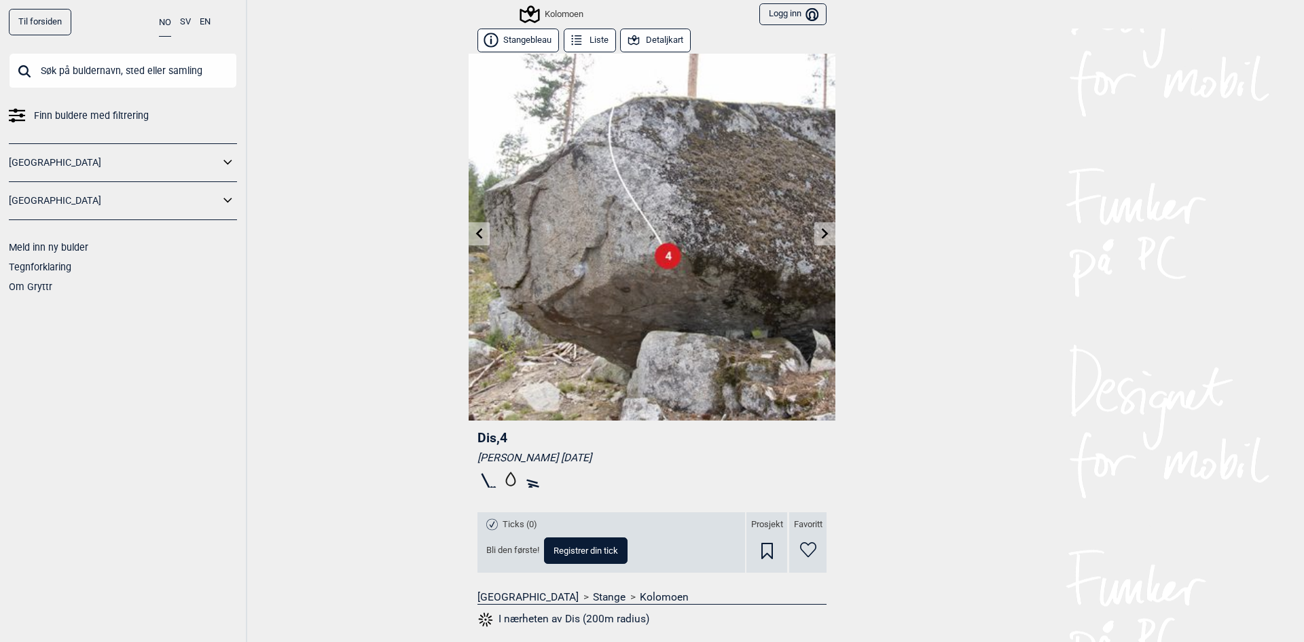
click at [822, 230] on icon at bounding box center [825, 233] width 7 height 11
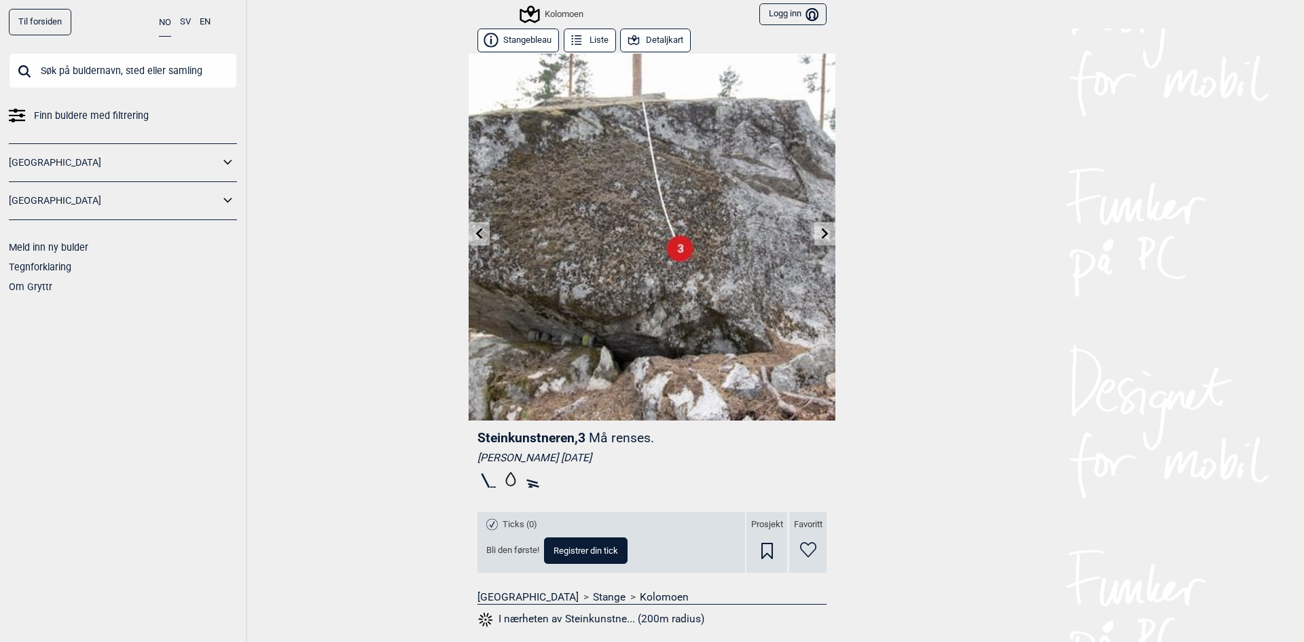
click at [822, 230] on icon at bounding box center [825, 233] width 7 height 11
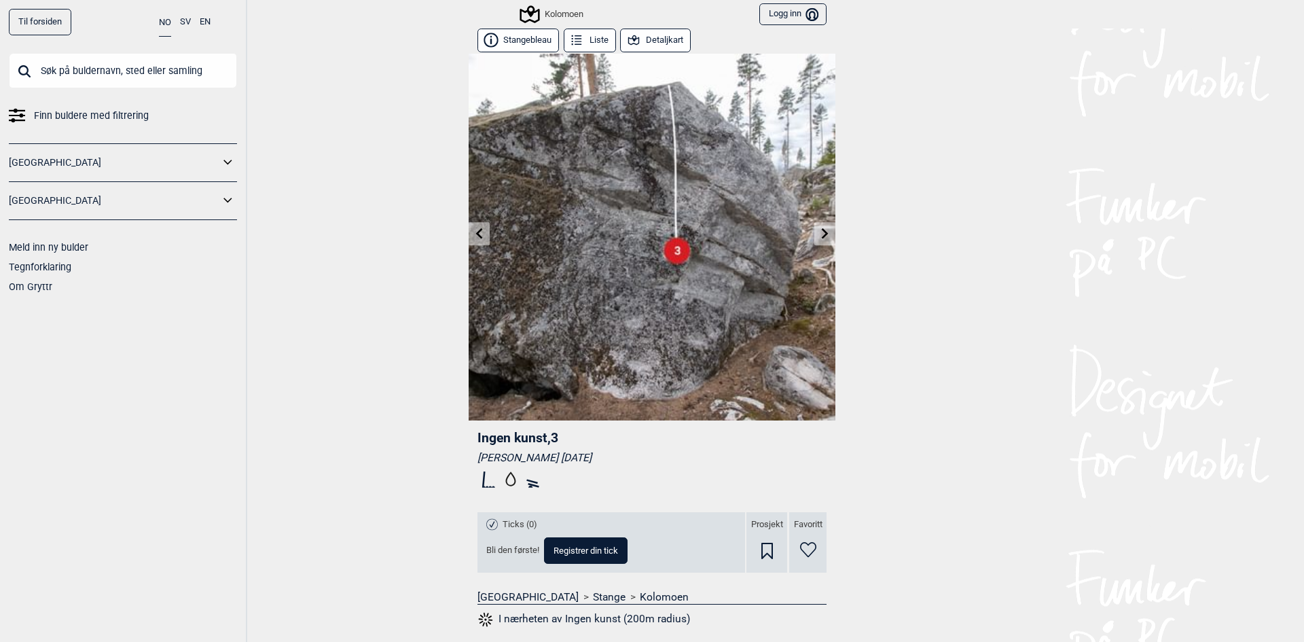
click at [820, 236] on icon at bounding box center [825, 233] width 11 height 11
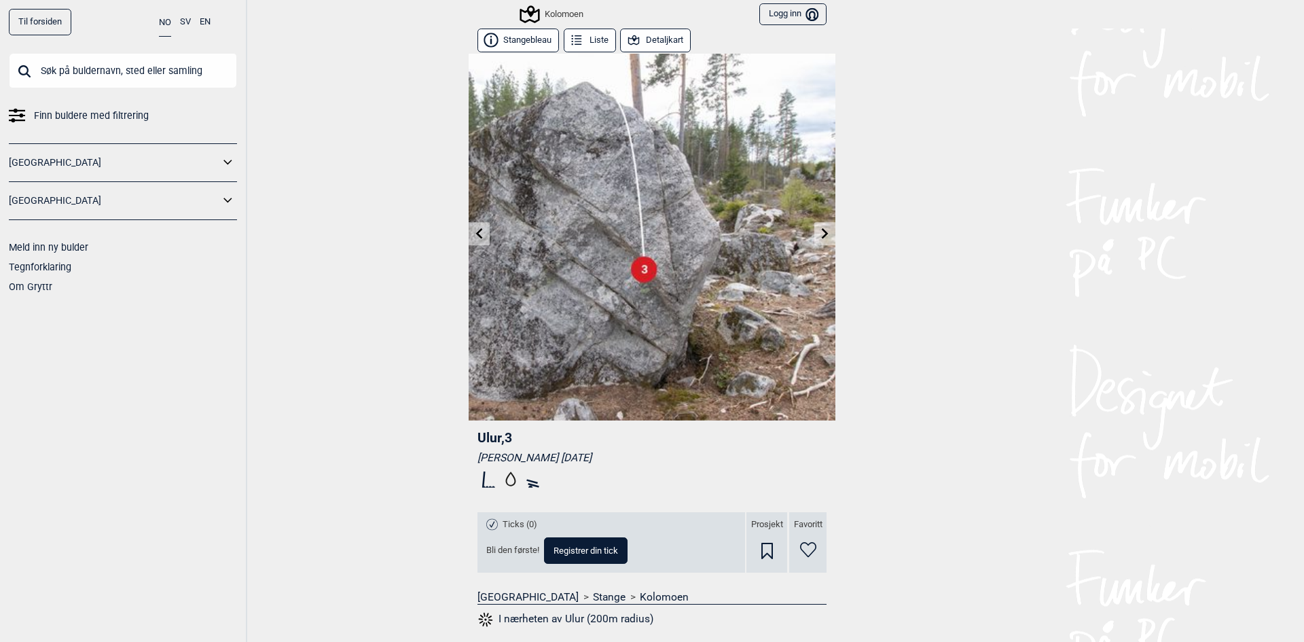
click at [482, 233] on link at bounding box center [479, 234] width 21 height 22
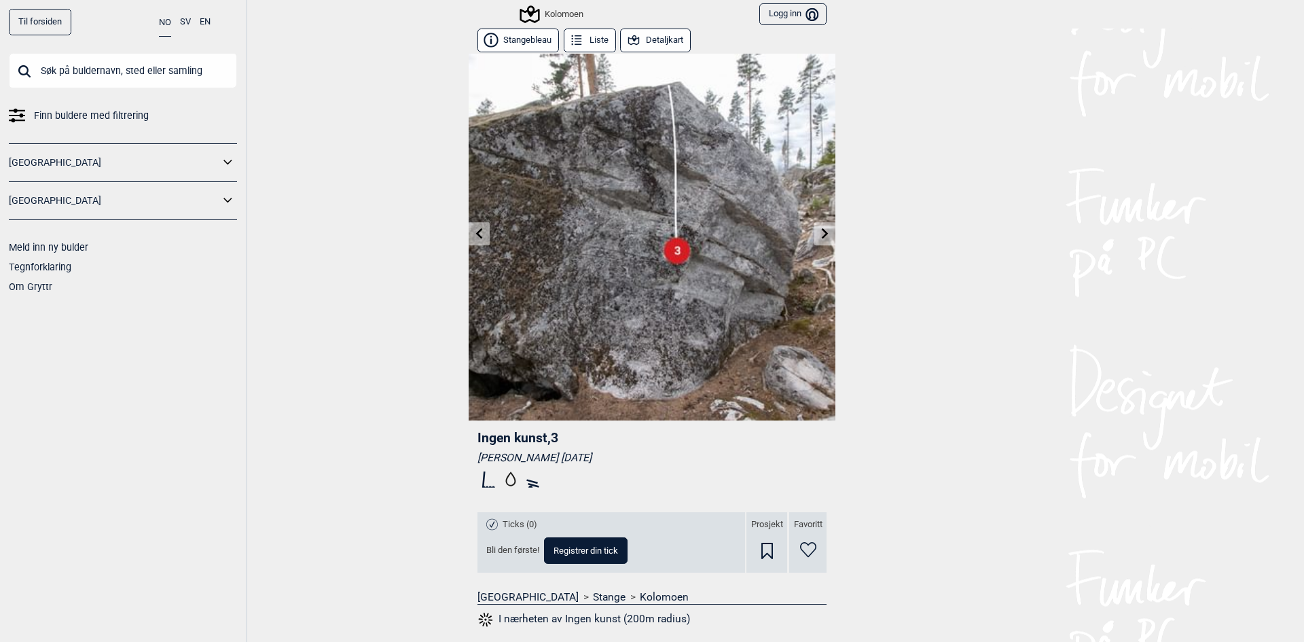
click at [482, 233] on link at bounding box center [479, 234] width 21 height 22
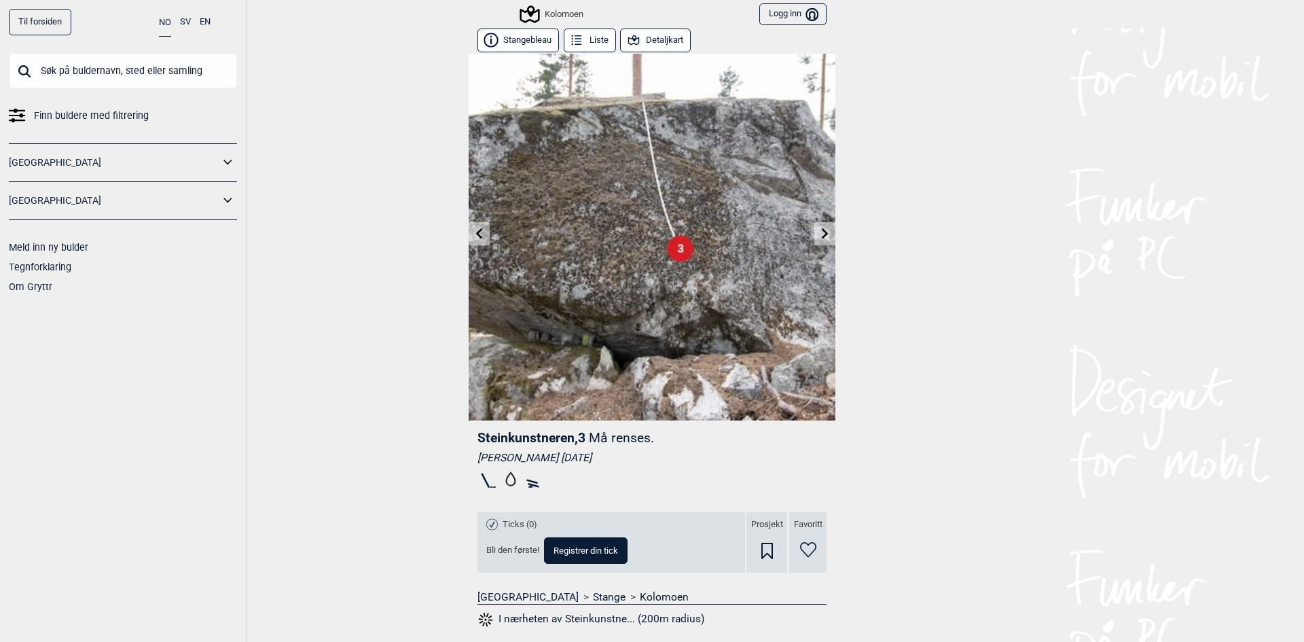
click at [482, 232] on link at bounding box center [479, 234] width 21 height 22
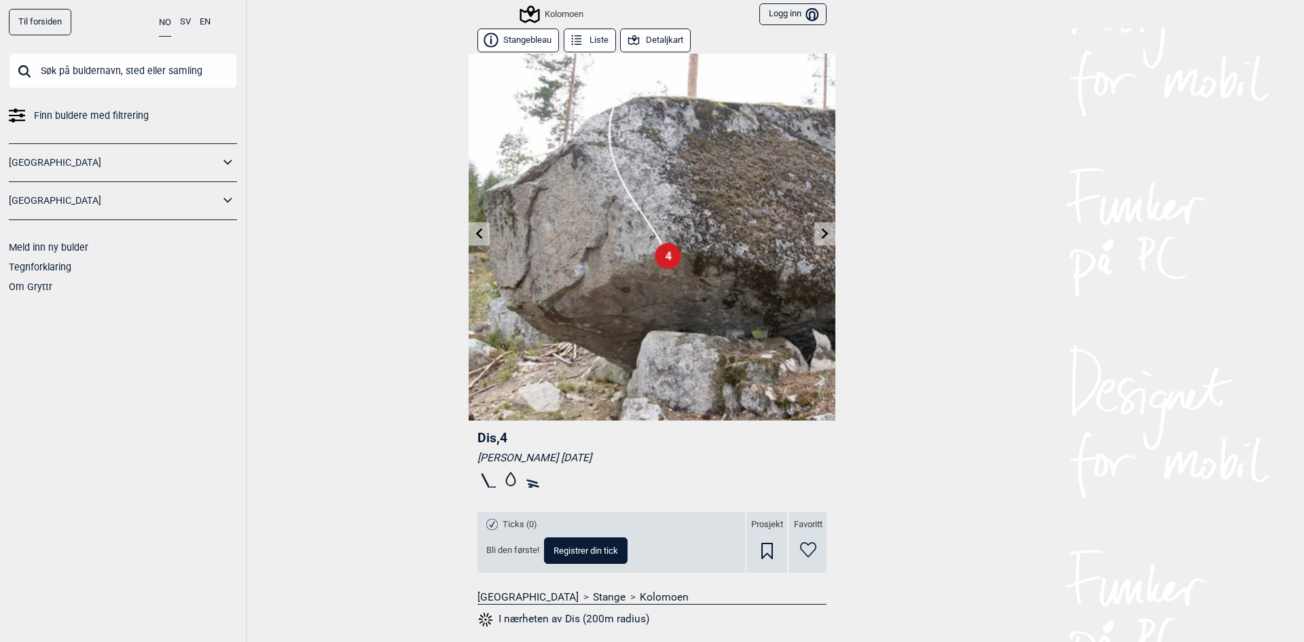
click at [482, 232] on link at bounding box center [479, 234] width 21 height 22
